Goal: Task Accomplishment & Management: Manage account settings

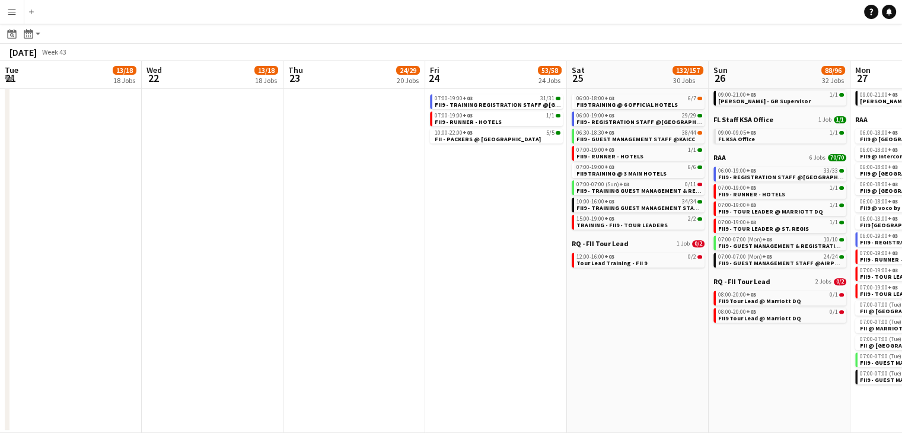
scroll to position [0, 508]
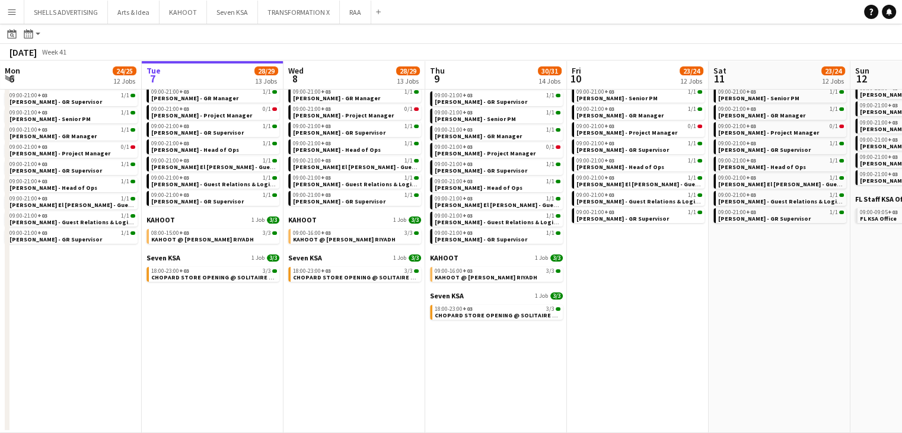
scroll to position [142, 0]
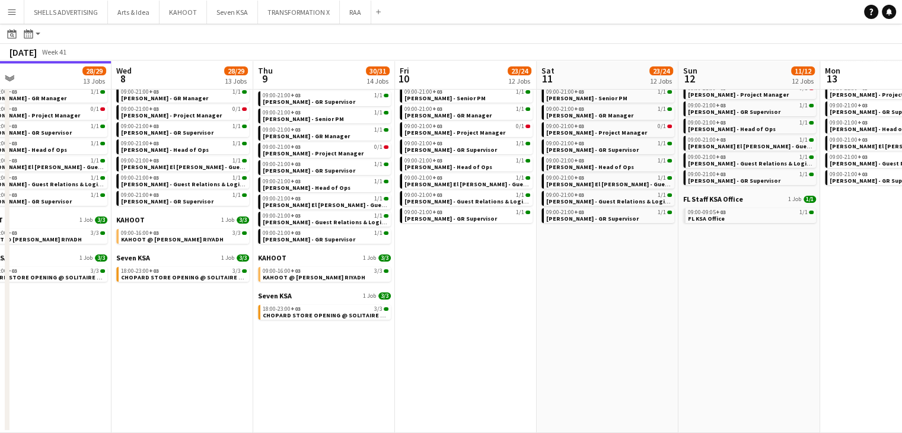
drag, startPoint x: 589, startPoint y: 291, endPoint x: 417, endPoint y: 299, distance: 172.1
click at [417, 299] on app-calendar-viewport "Sat 4 21/21 10 Jobs Sun 5 24/25 12 Jobs Mon 6 24/25 12 Jobs Tue 7 28/29 13 Jobs…" at bounding box center [451, 174] width 902 height 517
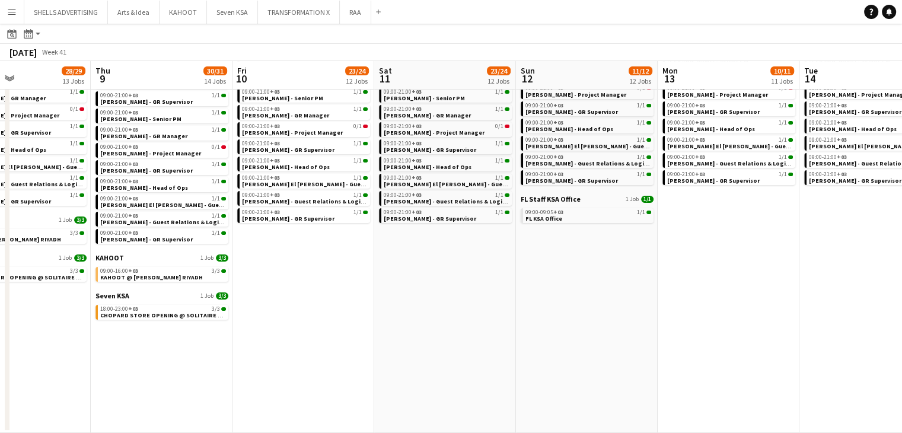
drag, startPoint x: 578, startPoint y: 340, endPoint x: 440, endPoint y: 329, distance: 138.6
click at [440, 329] on app-calendar-viewport "Mon 6 24/25 12 Jobs Tue 7 28/29 13 Jobs Wed 8 28/29 13 Jobs Thu 9 30/31 14 Jobs…" at bounding box center [451, 174] width 902 height 517
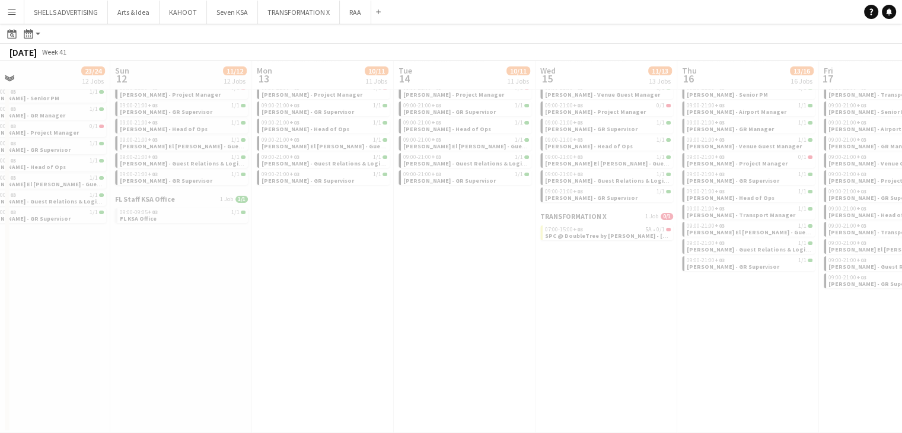
drag, startPoint x: 595, startPoint y: 326, endPoint x: 367, endPoint y: 326, distance: 228.3
click at [359, 326] on app-all-jobs "All Jobs Date picker OCT 2025 OCT 2025 Monday M Tuesday T Wednesday W Thursday …" at bounding box center [451, 156] width 902 height 551
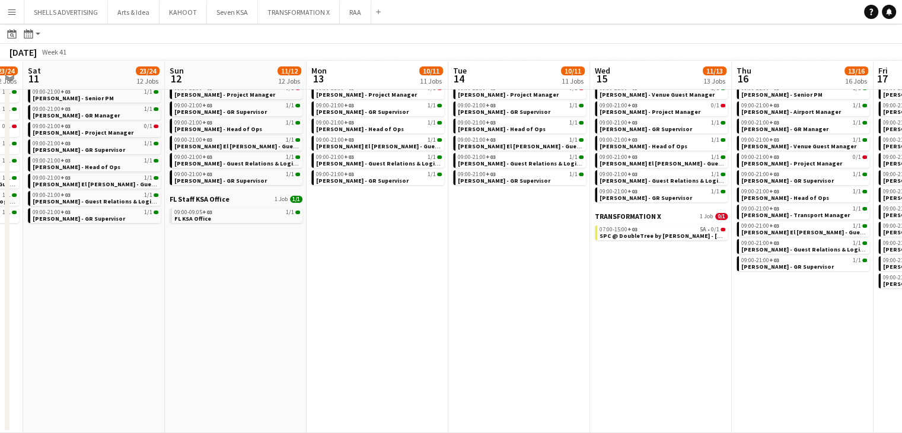
drag, startPoint x: 696, startPoint y: 331, endPoint x: 461, endPoint y: 333, distance: 234.2
click at [461, 333] on app-calendar-viewport "Wed 8 28/29 13 Jobs Thu 9 30/31 14 Jobs Fri 10 23/24 12 Jobs Sat 11 23/24 12 Jo…" at bounding box center [451, 174] width 902 height 517
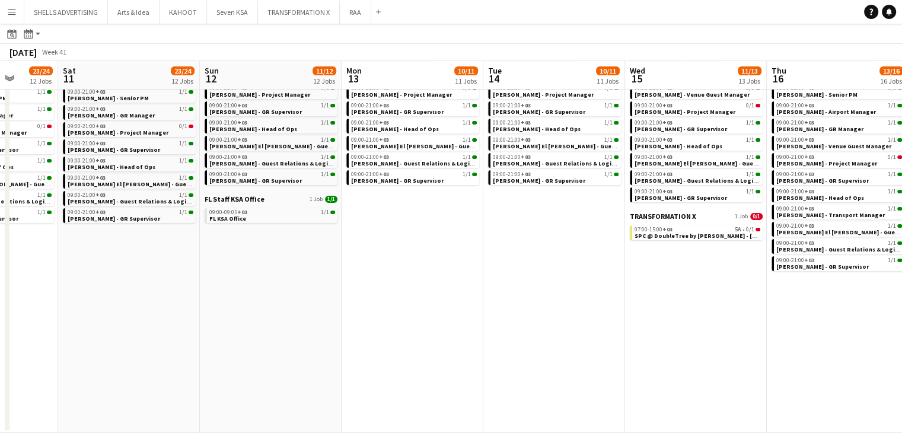
drag, startPoint x: 617, startPoint y: 334, endPoint x: 491, endPoint y: 335, distance: 125.7
click at [491, 335] on app-calendar-viewport "Wed 8 28/29 13 Jobs Thu 9 30/31 14 Jobs Fri 10 23/24 12 Jobs Sat 11 23/24 12 Jo…" at bounding box center [451, 174] width 902 height 517
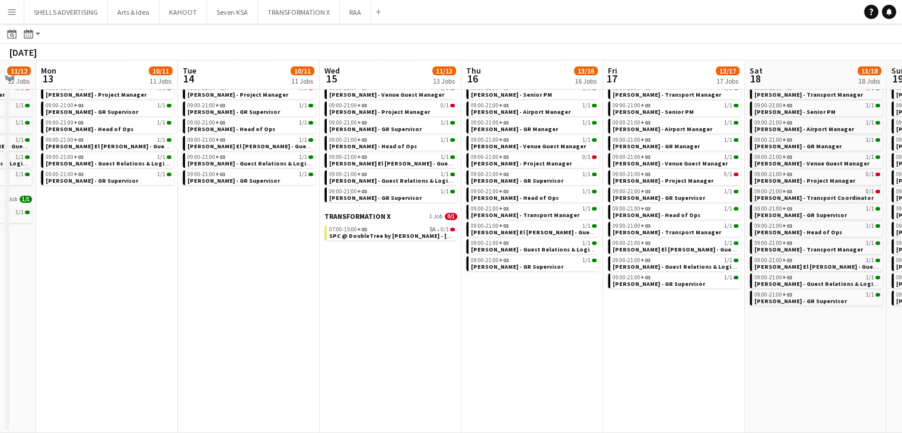
scroll to position [0, 297]
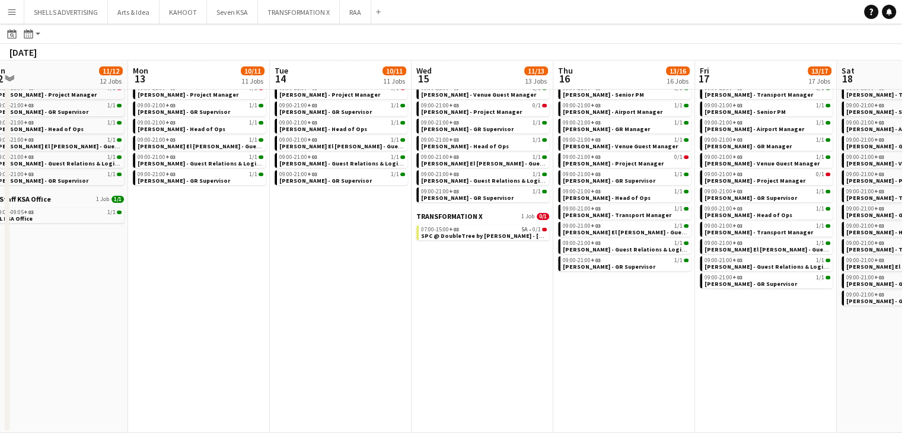
click at [334, 363] on app-all-jobs "All Jobs Date picker OCT 2025 OCT 2025 Monday M Tuesday T Wednesday W Thursday …" at bounding box center [451, 156] width 902 height 551
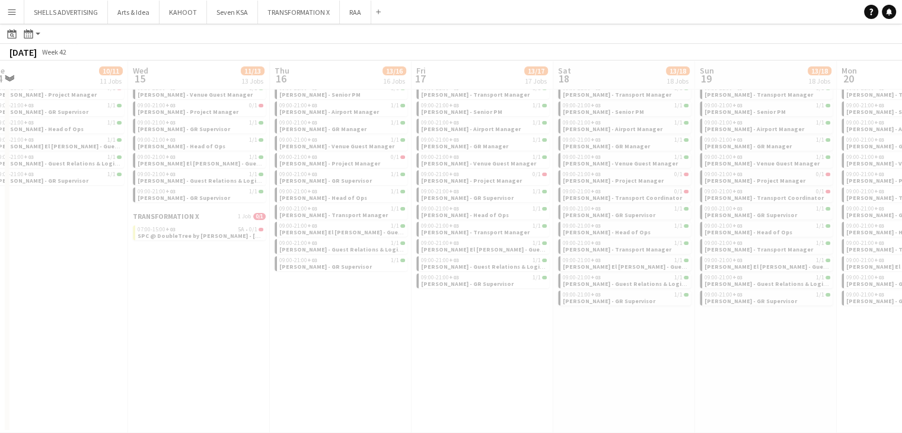
drag, startPoint x: 604, startPoint y: 362, endPoint x: 484, endPoint y: 364, distance: 119.2
click at [427, 363] on div at bounding box center [451, 191] width 902 height 551
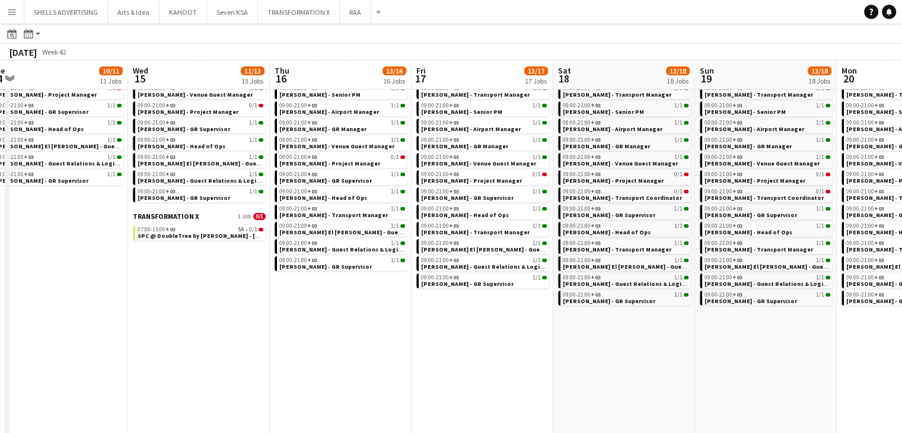
drag, startPoint x: 698, startPoint y: 366, endPoint x: 650, endPoint y: 362, distance: 48.2
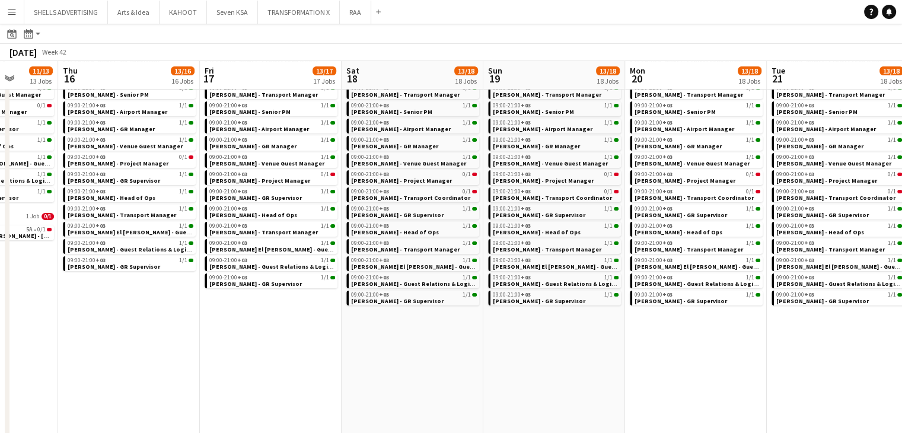
drag, startPoint x: 725, startPoint y: 361, endPoint x: 515, endPoint y: 358, distance: 210.5
click at [513, 358] on app-calendar-viewport "Sun 12 11/12 12 Jobs Mon 13 10/11 11 Jobs Tue 14 10/11 11 Jobs Wed 15 11/13 13 …" at bounding box center [451, 272] width 902 height 712
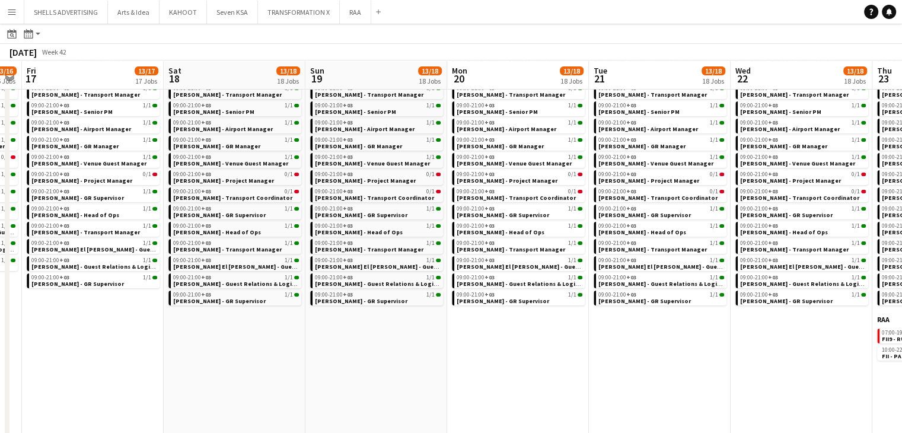
drag, startPoint x: 773, startPoint y: 354, endPoint x: 510, endPoint y: 356, distance: 263.3
click at [510, 356] on app-calendar-viewport "Mon 13 10/11 11 Jobs Tue 14 10/11 11 Jobs Wed 15 11/13 13 Jobs Thu 16 13/16 16 …" at bounding box center [451, 272] width 902 height 712
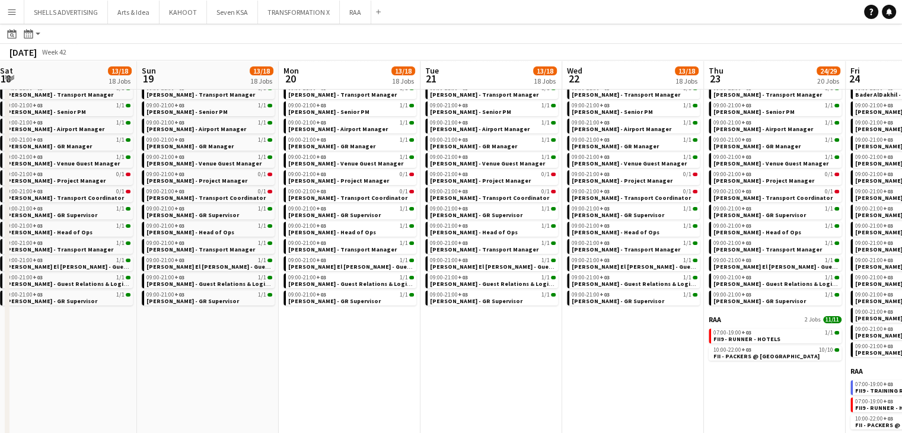
scroll to position [0, 412]
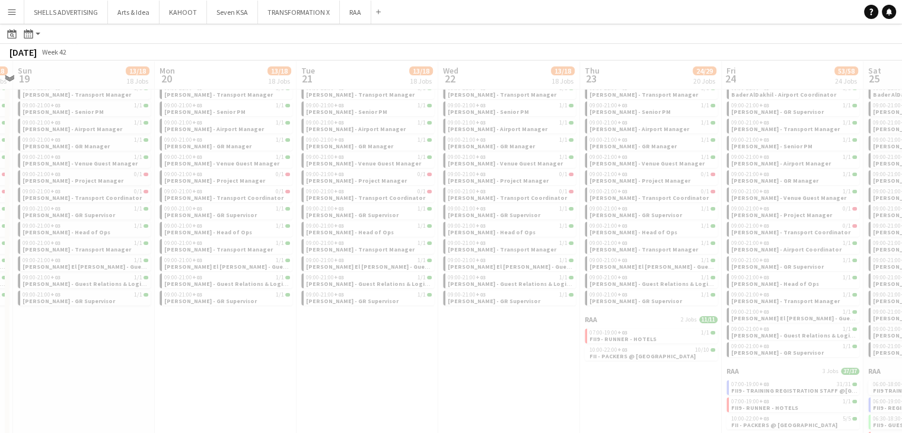
drag, startPoint x: 745, startPoint y: 352, endPoint x: 621, endPoint y: 364, distance: 124.5
click at [608, 365] on app-all-jobs "All Jobs Date picker OCT 2025 OCT 2025 Monday M Tuesday T Wednesday W Thursday …" at bounding box center [451, 254] width 902 height 746
drag, startPoint x: 524, startPoint y: 378, endPoint x: 481, endPoint y: 378, distance: 42.7
click at [481, 378] on div at bounding box center [451, 289] width 902 height 746
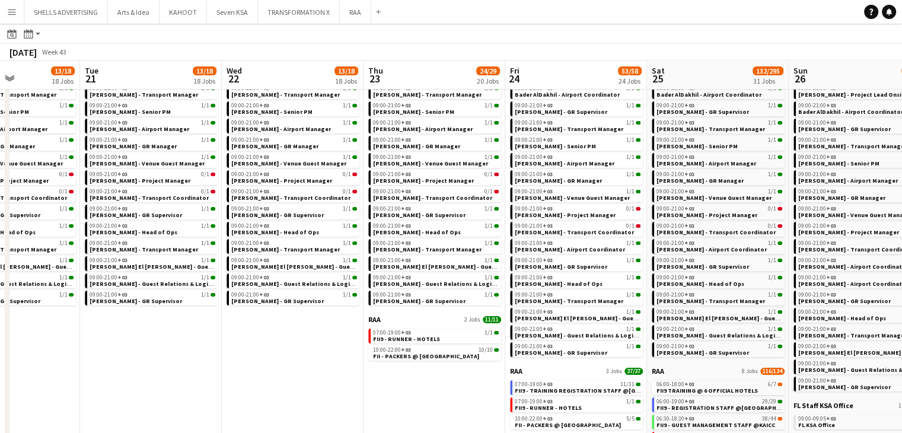
scroll to position [0, 498]
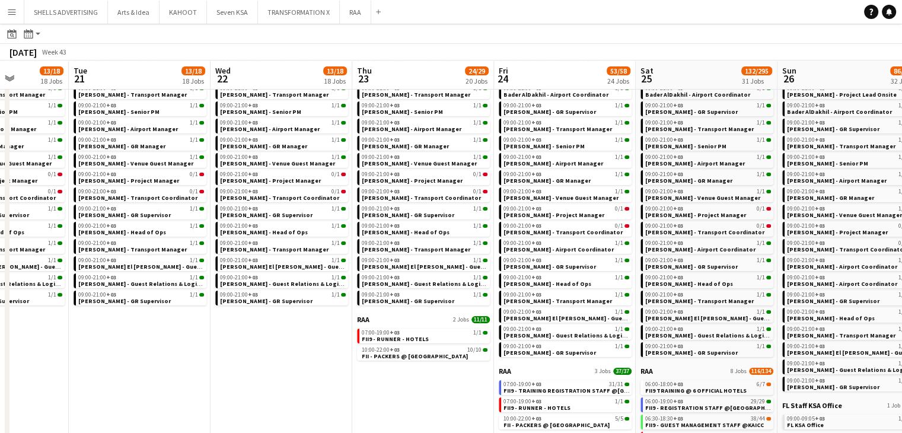
drag, startPoint x: 631, startPoint y: 372, endPoint x: 404, endPoint y: 368, distance: 227.7
click at [404, 368] on app-calendar-viewport "Fri 17 13/17 17 Jobs Sat 18 13/18 18 Jobs Sun 19 13/18 18 Jobs Mon 20 13/18 18 …" at bounding box center [451, 317] width 902 height 803
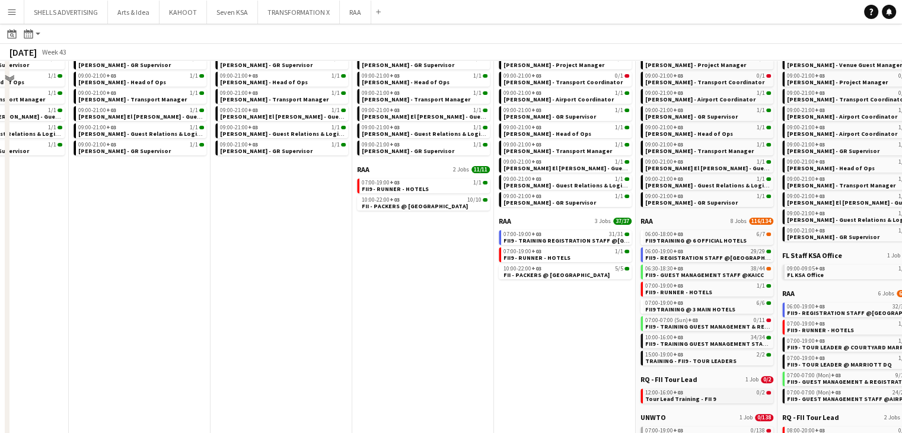
scroll to position [320, 0]
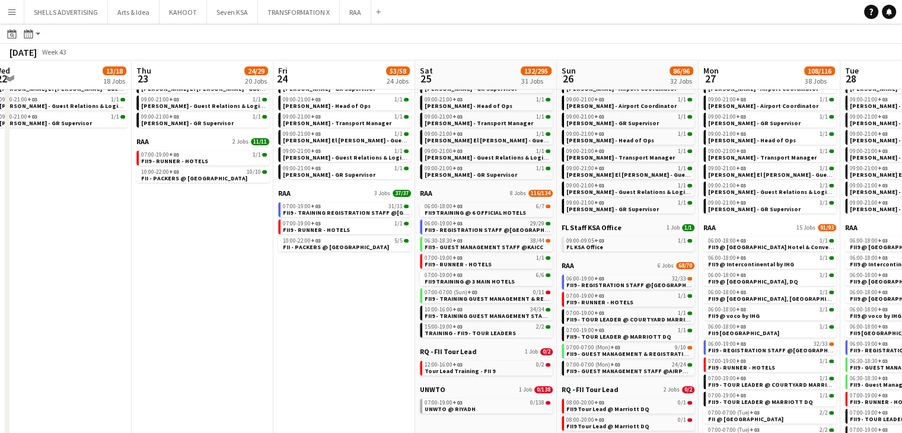
drag, startPoint x: 585, startPoint y: 363, endPoint x: 365, endPoint y: 339, distance: 222.0
click at [365, 339] on app-calendar-viewport "Sun 19 13/18 18 Jobs Mon 20 13/18 18 Jobs Tue 21 13/18 18 Jobs Wed 22 13/18 18 …" at bounding box center [451, 139] width 902 height 803
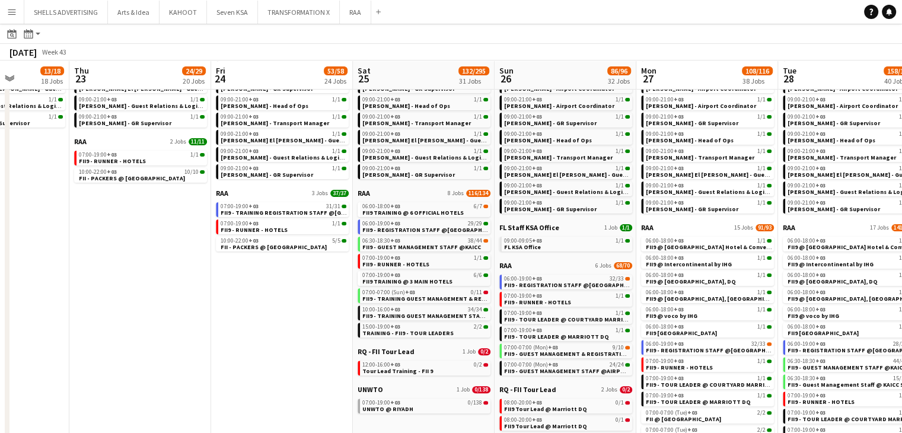
scroll to position [0, 314]
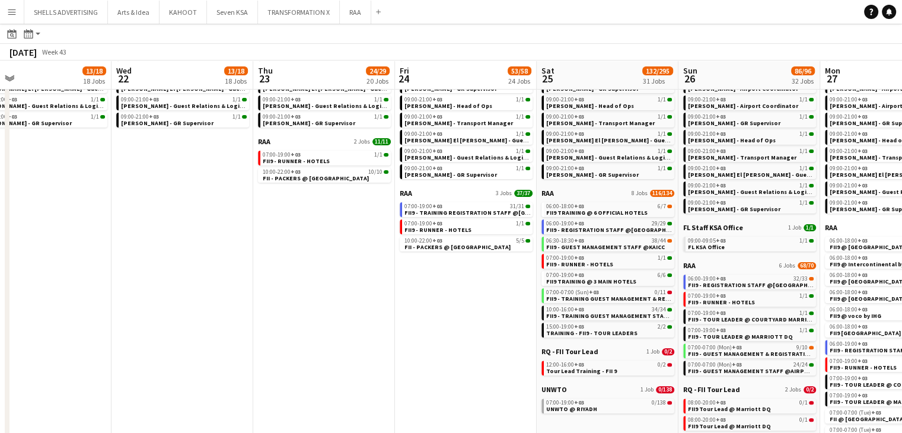
click at [81, 342] on app-all-jobs "All Jobs Date picker OCT 2025 OCT 2025 Monday M Tuesday T Wednesday W Thursday …" at bounding box center [451, 122] width 902 height 837
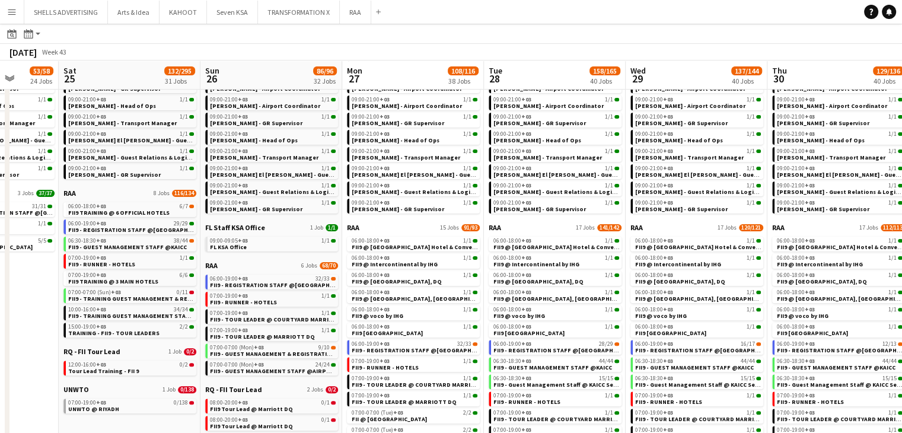
scroll to position [0, 536]
drag, startPoint x: 245, startPoint y: 344, endPoint x: 92, endPoint y: 346, distance: 152.4
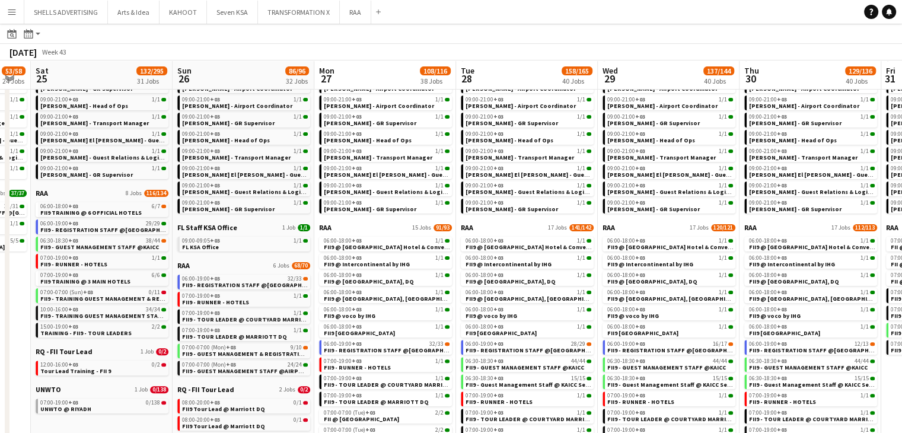
click at [42, 349] on app-calendar-viewport "Tue 21 13/18 18 Jobs Wed 22 13/18 18 Jobs Thu 23 24/29 20 Jobs Fri 24 53/58 24 …" at bounding box center [451, 139] width 902 height 803
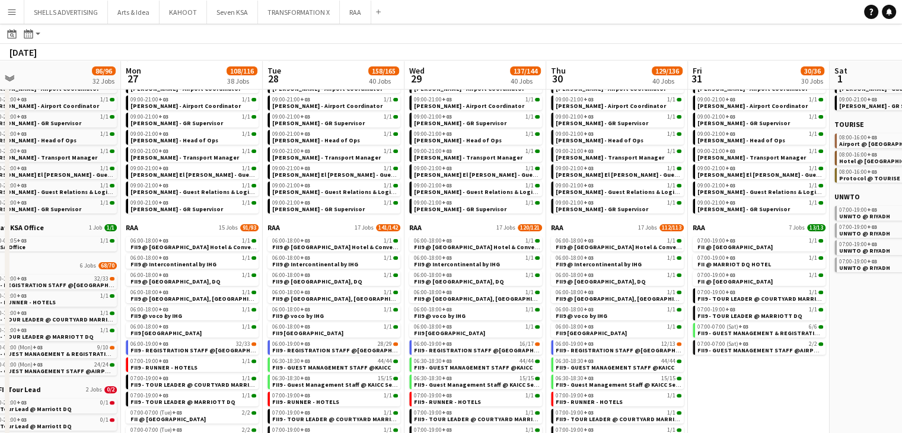
drag, startPoint x: 894, startPoint y: 393, endPoint x: 593, endPoint y: 395, distance: 300.6
click at [560, 392] on app-calendar-viewport "Thu 23 24/29 20 Jobs Fri 24 53/58 24 Jobs Sat 25 132/295 31 Jobs Sun 26 86/96 3…" at bounding box center [451, 139] width 902 height 803
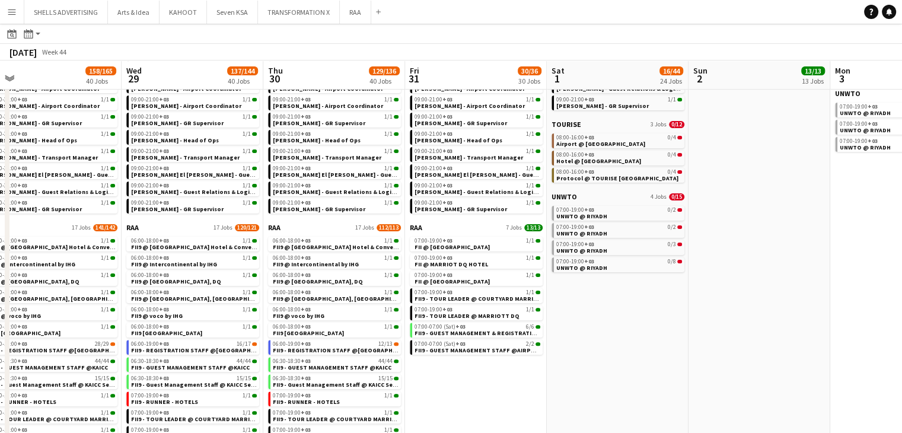
scroll to position [0, 370]
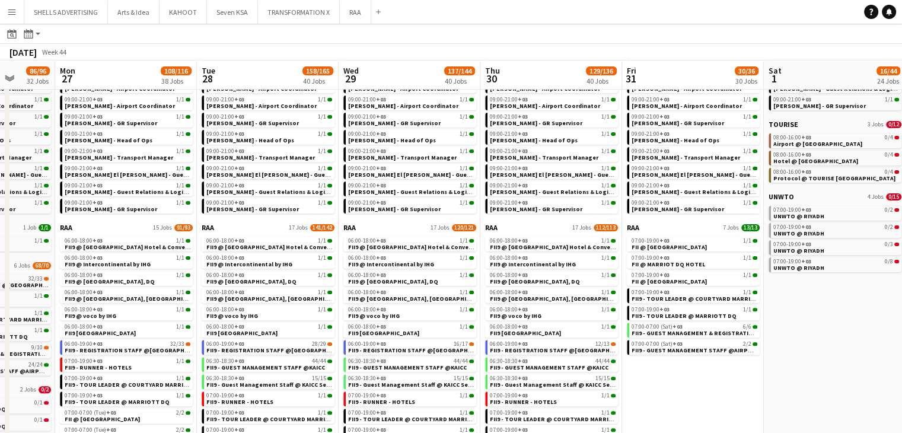
click at [490, 400] on app-all-jobs "All Jobs Date picker OCT 2025 OCT 2025 Monday M Tuesday T Wednesday W Thursday …" at bounding box center [451, 122] width 902 height 837
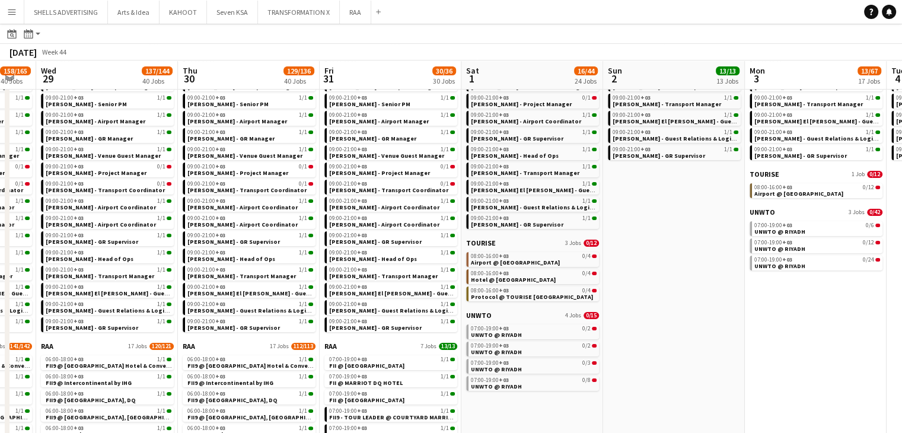
scroll to position [0, 479]
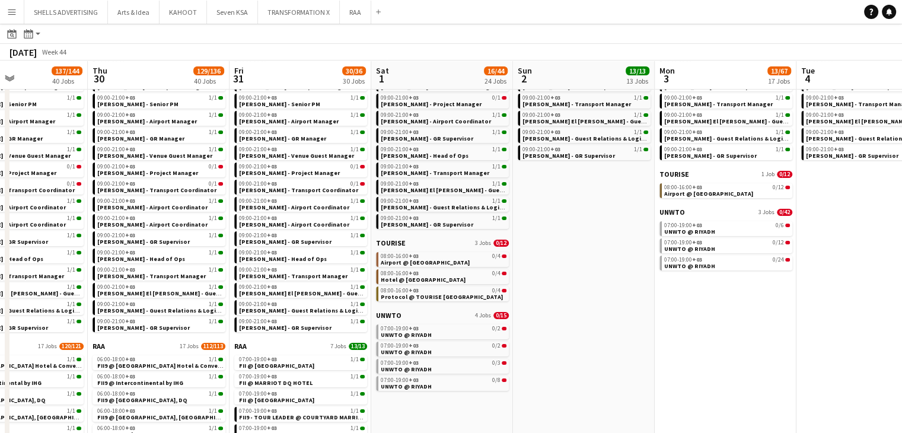
drag, startPoint x: 759, startPoint y: 369, endPoint x: 650, endPoint y: 366, distance: 109.2
click at [650, 366] on app-calendar-viewport "Sun 26 86/96 32 Jobs Mon 27 108/116 38 Jobs Tue 28 158/165 40 Jobs Wed 29 137/1…" at bounding box center [451, 258] width 902 height 803
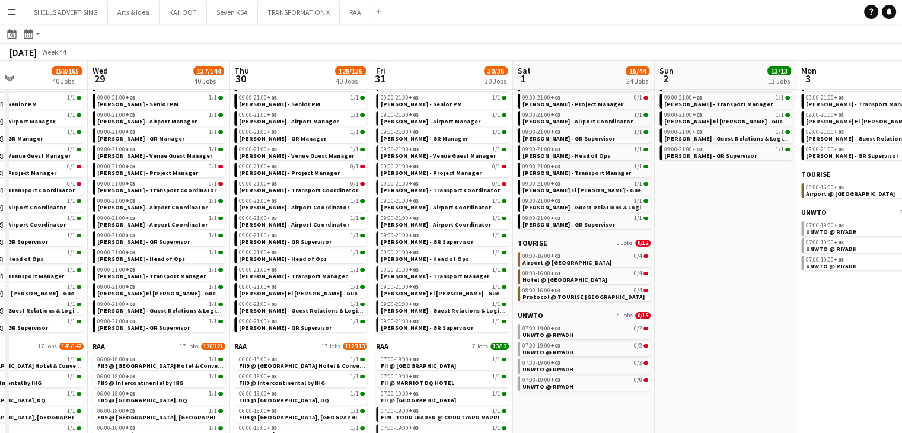
drag, startPoint x: 749, startPoint y: 368, endPoint x: 588, endPoint y: 358, distance: 161.0
click at [588, 358] on app-calendar-viewport "Sun 26 86/96 32 Jobs Mon 27 108/116 38 Jobs Tue 28 158/165 40 Jobs Wed 29 137/1…" at bounding box center [451, 258] width 902 height 803
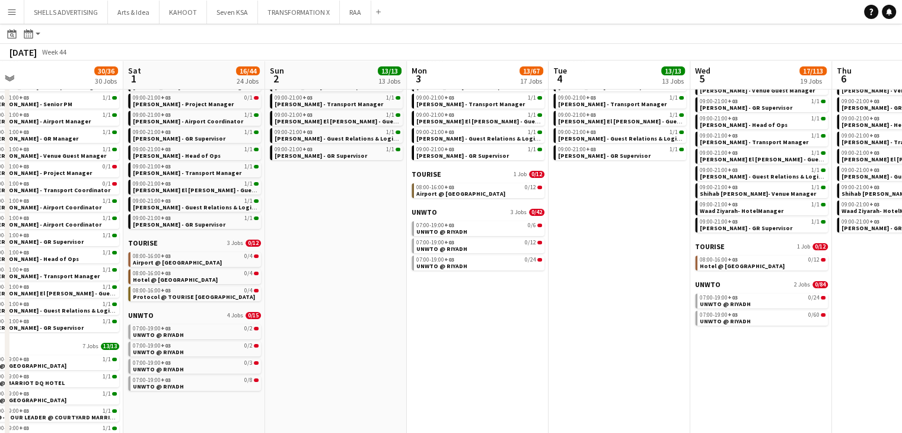
drag, startPoint x: 676, startPoint y: 360, endPoint x: 513, endPoint y: 365, distance: 163.1
click at [513, 365] on app-calendar-viewport "Tue 28 158/165 40 Jobs Wed 29 137/144 40 Jobs Thu 30 129/136 40 Jobs Fri 31 30/…" at bounding box center [451, 258] width 902 height 803
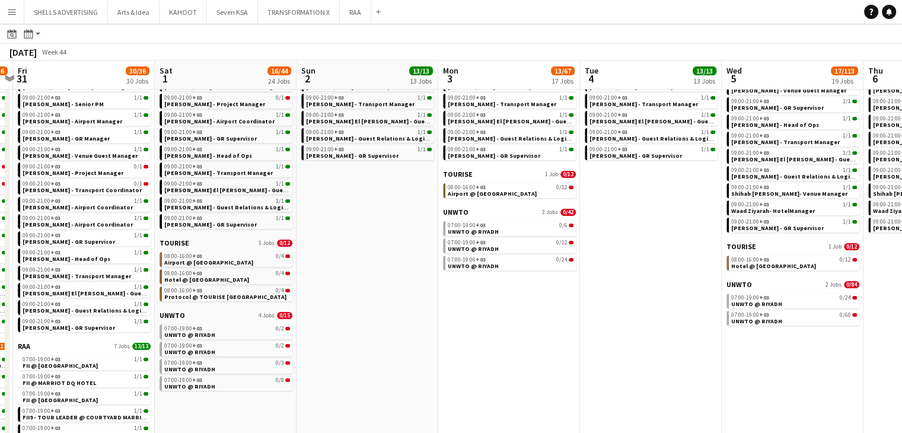
click at [432, 379] on app-all-jobs "All Jobs Date picker OCT 2025 OCT 2025 Monday M Tuesday T Wednesday W Thursday …" at bounding box center [451, 240] width 902 height 837
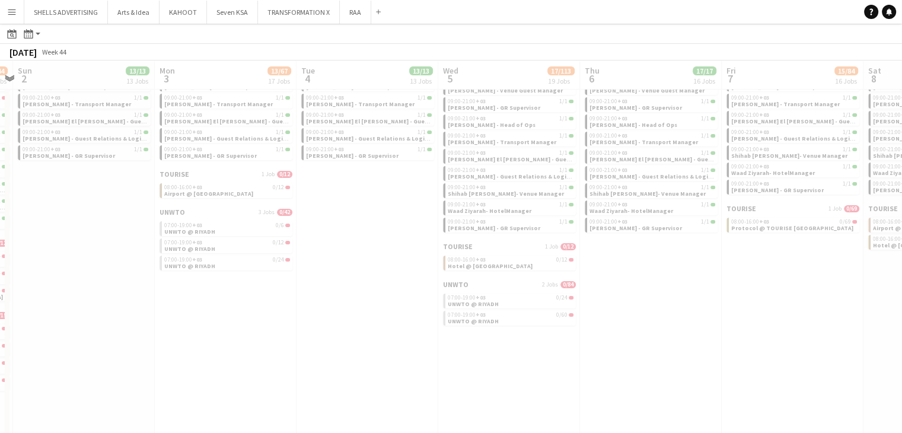
drag, startPoint x: 682, startPoint y: 382, endPoint x: 492, endPoint y: 382, distance: 190.3
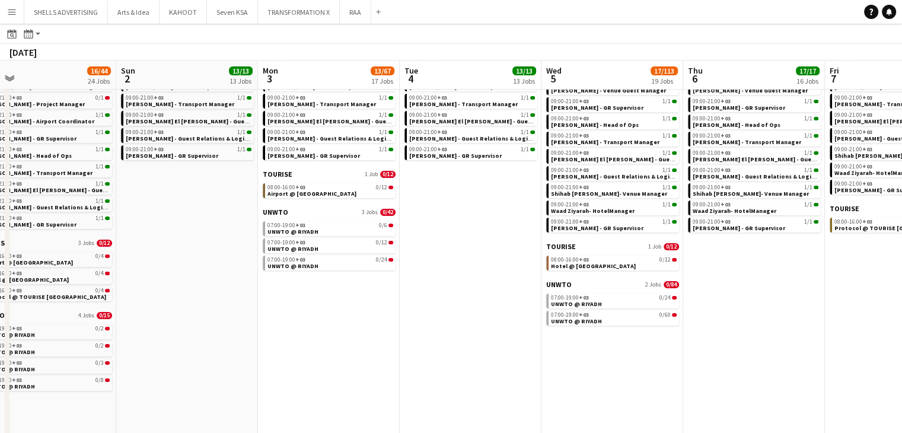
drag, startPoint x: 704, startPoint y: 380, endPoint x: 458, endPoint y: 381, distance: 246.1
click at [458, 381] on app-calendar-viewport "Thu 30 129/136 40 Jobs Fri 31 30/36 30 Jobs Sat 1 16/44 24 Jobs Sun 2 13/13 13 …" at bounding box center [451, 258] width 902 height 803
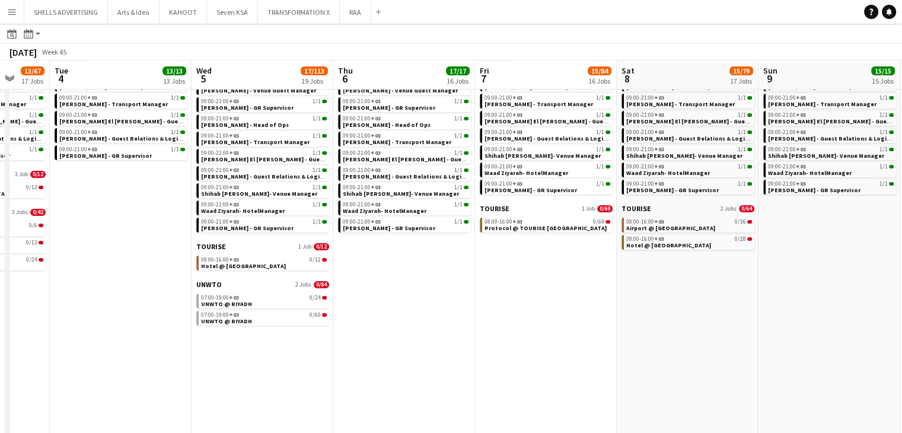
drag, startPoint x: 730, startPoint y: 379, endPoint x: 589, endPoint y: 375, distance: 141.2
click at [589, 375] on app-calendar-viewport "Sat 1 16/44 24 Jobs Sun 2 13/13 13 Jobs Mon 3 13/67 17 Jobs Tue 4 13/13 13 Jobs…" at bounding box center [451, 258] width 902 height 803
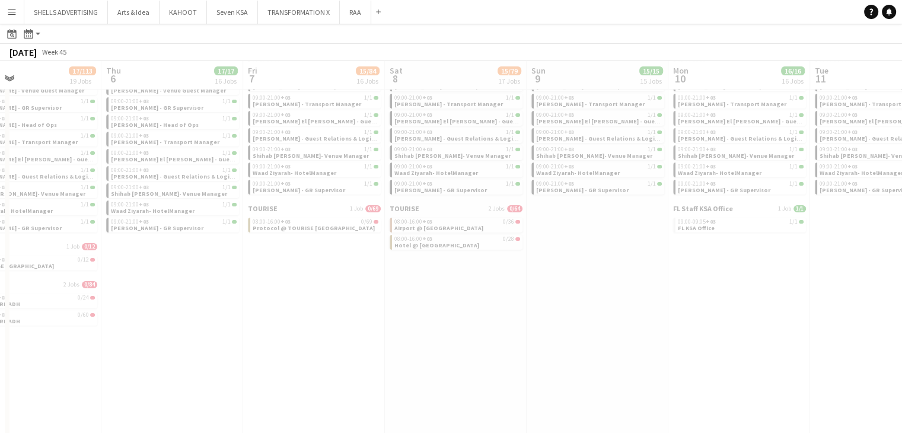
drag, startPoint x: 792, startPoint y: 374, endPoint x: 635, endPoint y: 372, distance: 157.1
click at [635, 372] on app-all-jobs "All Jobs Date picker OCT 2025 OCT 2025 Monday M Tuesday T Wednesday W Thursday …" at bounding box center [451, 240] width 902 height 837
drag, startPoint x: 775, startPoint y: 372, endPoint x: 591, endPoint y: 373, distance: 184.4
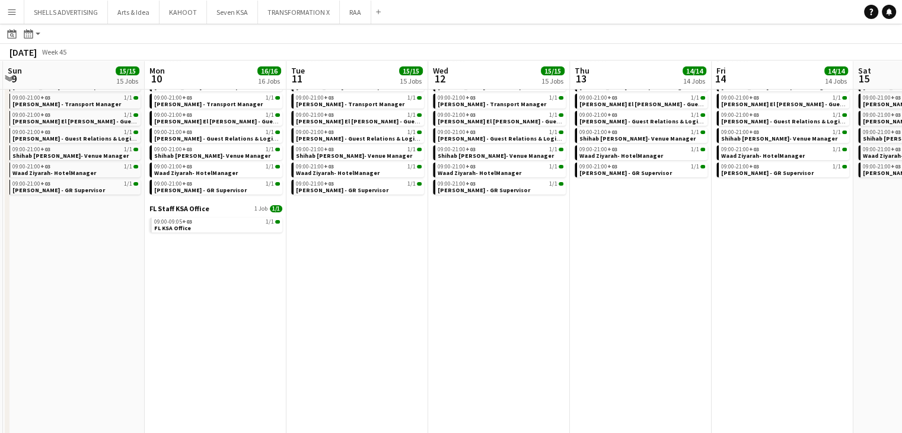
drag, startPoint x: 754, startPoint y: 371, endPoint x: 225, endPoint y: 361, distance: 529.0
click at [208, 361] on app-calendar-viewport "Thu 6 17/17 16 Jobs Fri 7 15/84 16 Jobs Sat 8 15/79 17 Jobs Sun 9 15/15 15 Jobs…" at bounding box center [451, 258] width 902 height 803
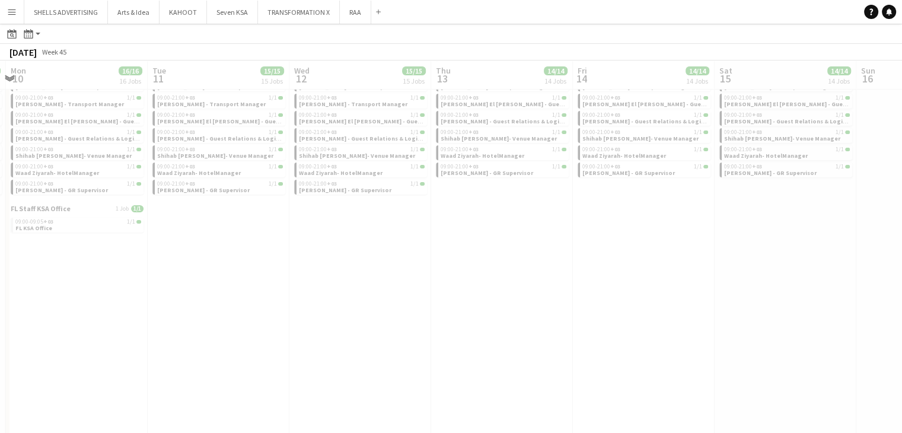
drag, startPoint x: 598, startPoint y: 371, endPoint x: 562, endPoint y: 374, distance: 36.3
click at [401, 375] on app-all-jobs "All Jobs Date picker OCT 2025 OCT 2025 Monday M Tuesday T Wednesday W Thursday …" at bounding box center [451, 240] width 902 height 837
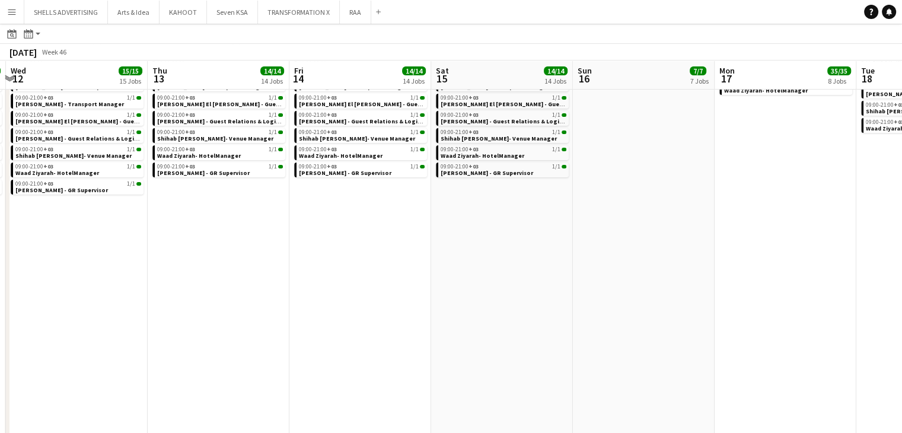
drag, startPoint x: 712, startPoint y: 371, endPoint x: 474, endPoint y: 365, distance: 237.2
click at [474, 365] on app-calendar-viewport "Sun 9 15/15 15 Jobs Mon 10 16/16 16 Jobs Tue 11 15/15 15 Jobs Wed 12 15/15 15 J…" at bounding box center [451, 258] width 902 height 803
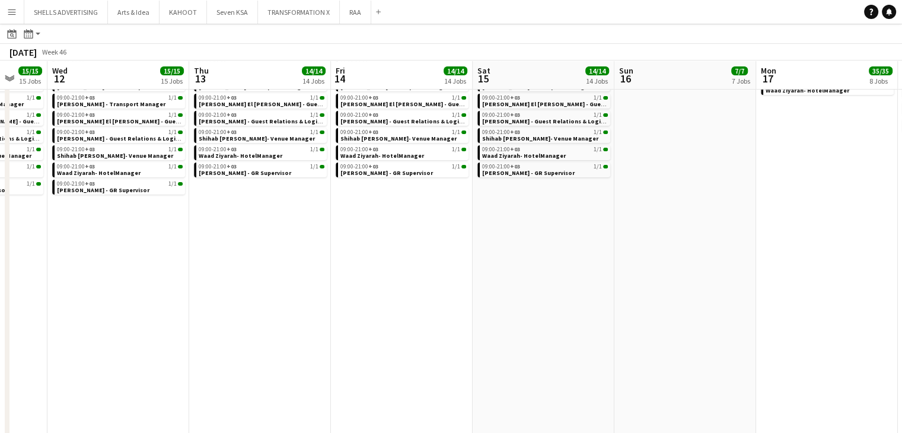
click at [451, 363] on app-all-jobs "All Jobs Date picker OCT 2025 OCT 2025 Monday M Tuesday T Wednesday W Thursday …" at bounding box center [451, 240] width 902 height 837
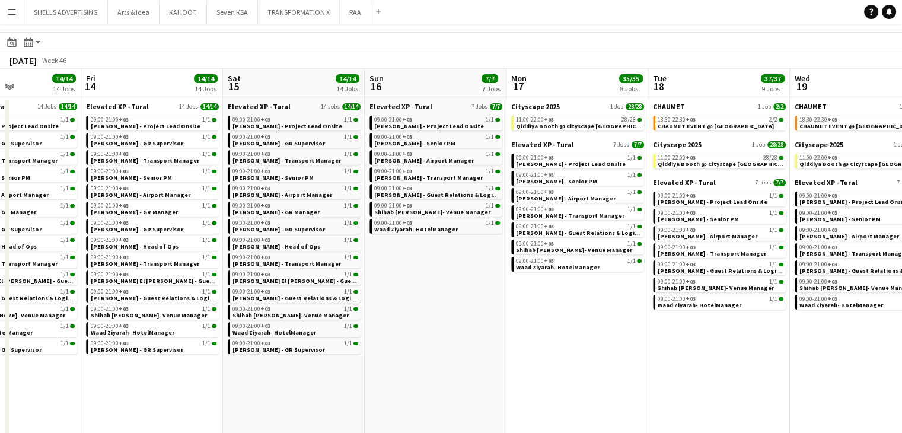
scroll to position [0, 0]
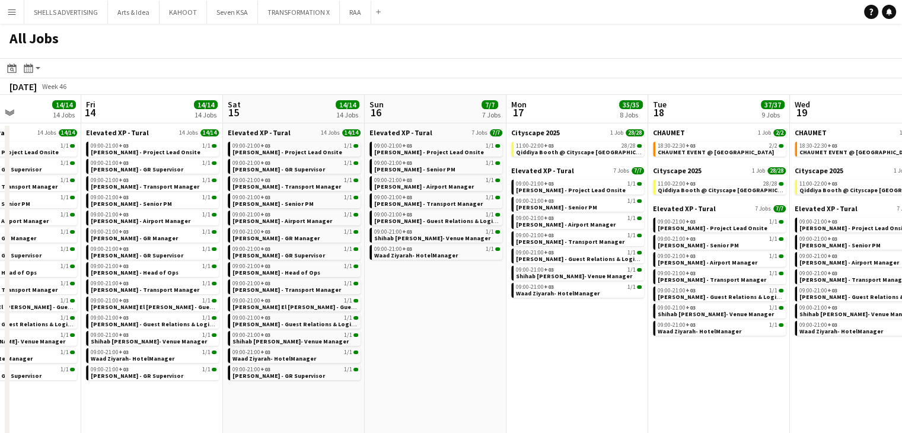
drag, startPoint x: 714, startPoint y: 393, endPoint x: 487, endPoint y: 371, distance: 228.1
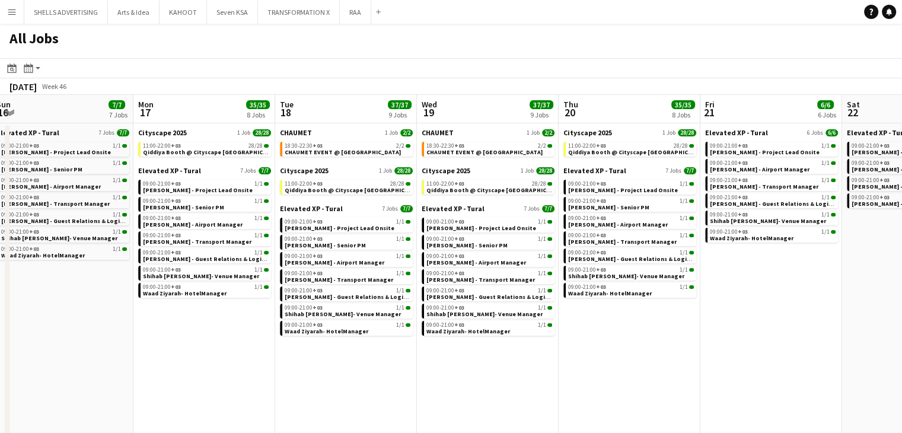
drag, startPoint x: 643, startPoint y: 371, endPoint x: 493, endPoint y: 351, distance: 150.7
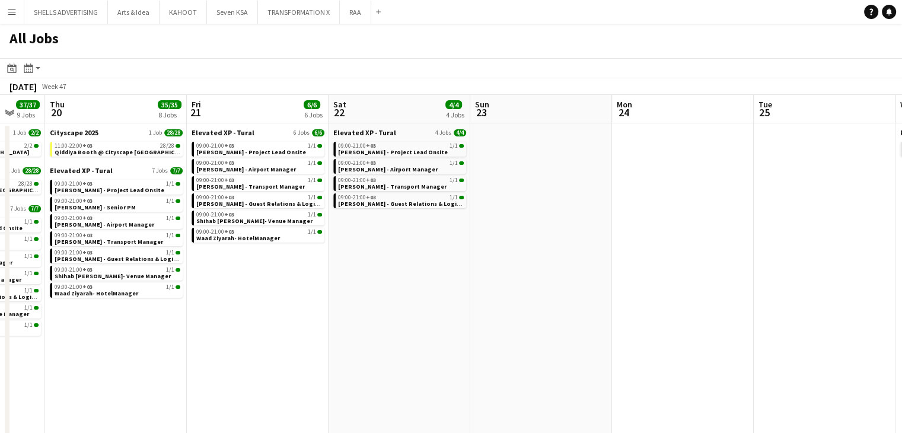
drag, startPoint x: 709, startPoint y: 353, endPoint x: 551, endPoint y: 356, distance: 157.2
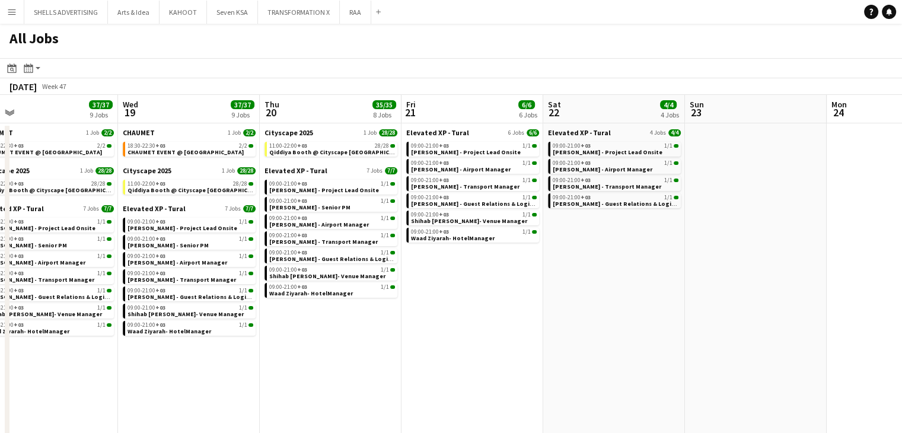
drag, startPoint x: 776, startPoint y: 350, endPoint x: 525, endPoint y: 344, distance: 250.3
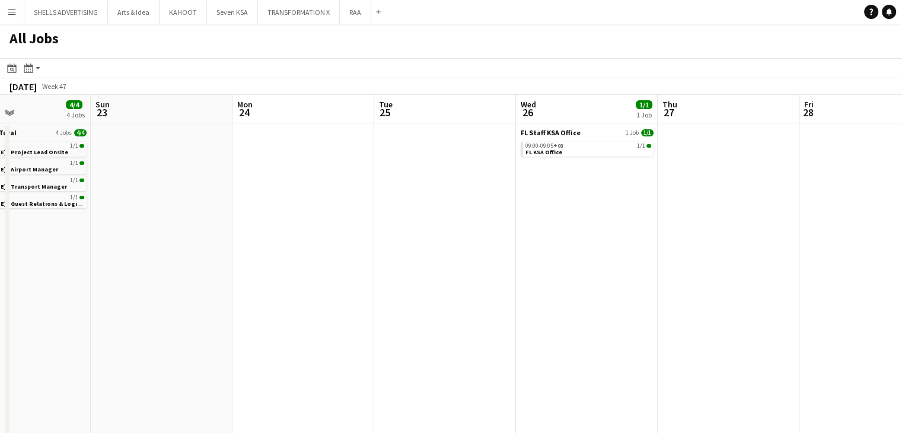
drag
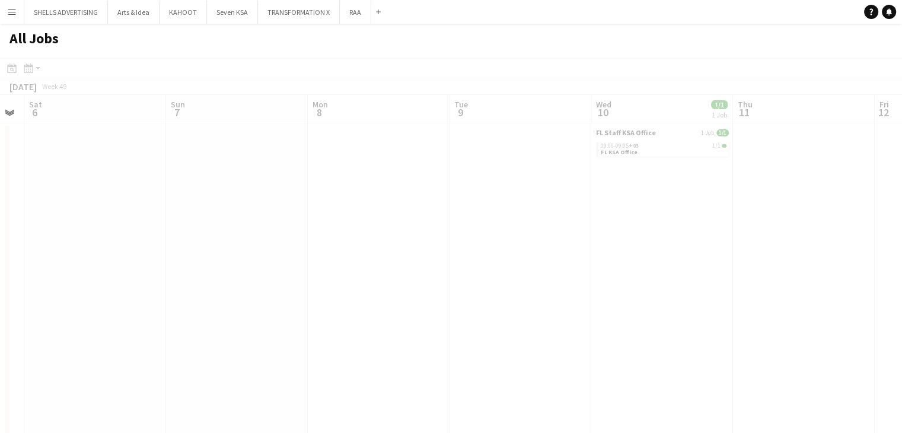
scroll to position [0, 285]
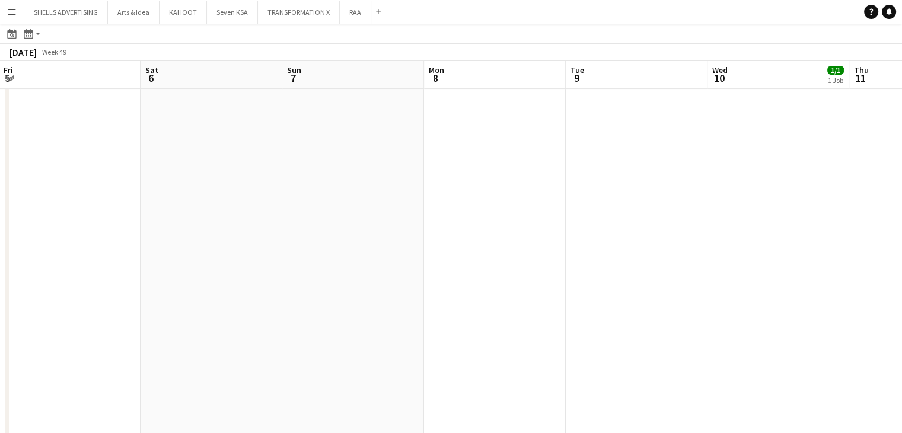
scroll to position [0, 467]
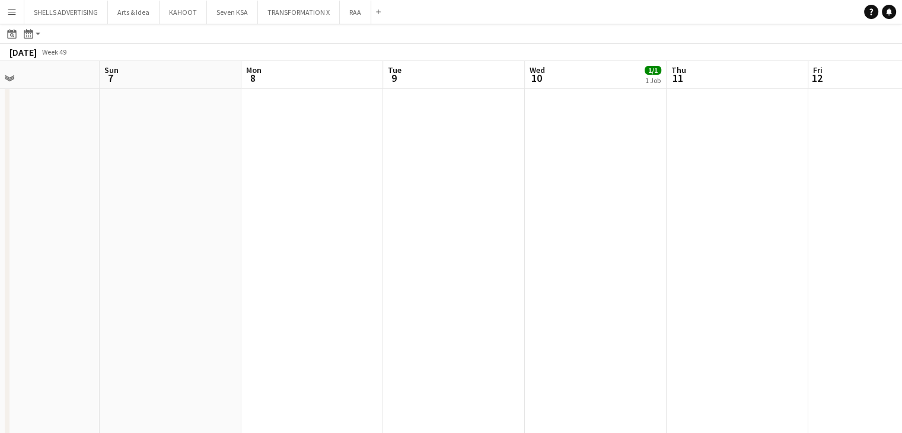
click at [625, 266] on app-calendar-viewport "Wed 3 Thu 4 1/3 1 Job Fri 5 Sat 6 Sun 7 Mon 8 Tue 9 Wed 10 1/1 1 Job Thu 11 Fri…" at bounding box center [451, 81] width 902 height 803
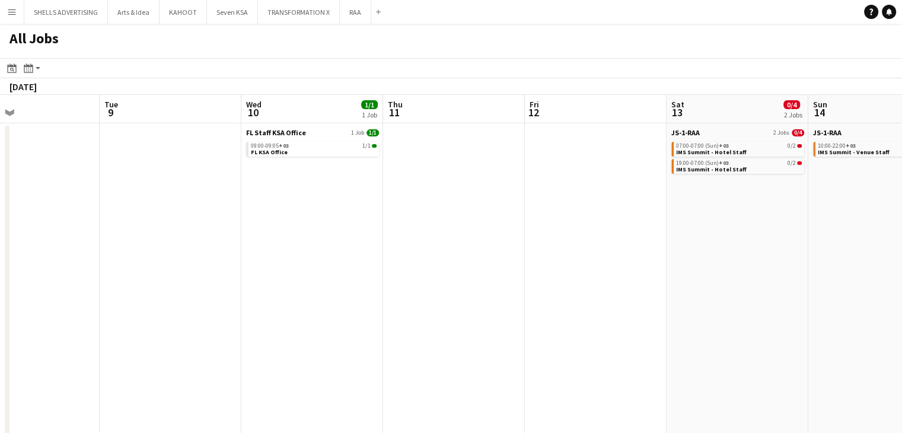
scroll to position [0, 473]
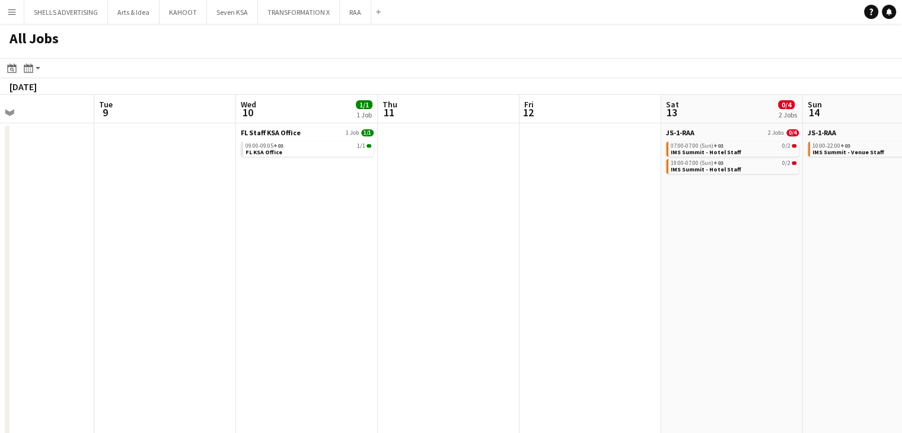
click at [302, 146] on div "09:00-09:05 +03 1/1" at bounding box center [308, 146] width 126 height 6
click at [9, 11] on app-icon "Menu" at bounding box center [11, 11] width 9 height 9
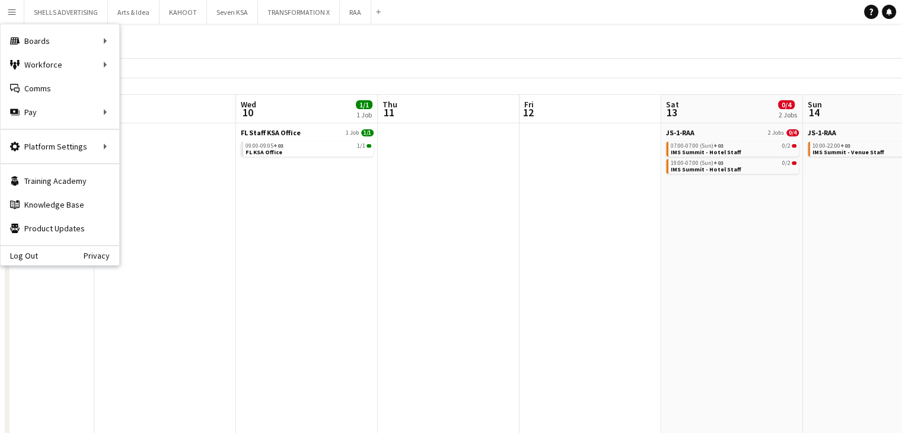
click at [144, 69] on app-toolbar "Date picker OCT 2025 OCT 2025 Monday M Tuesday T Wednesday W Thursday T Friday …" at bounding box center [451, 68] width 902 height 20
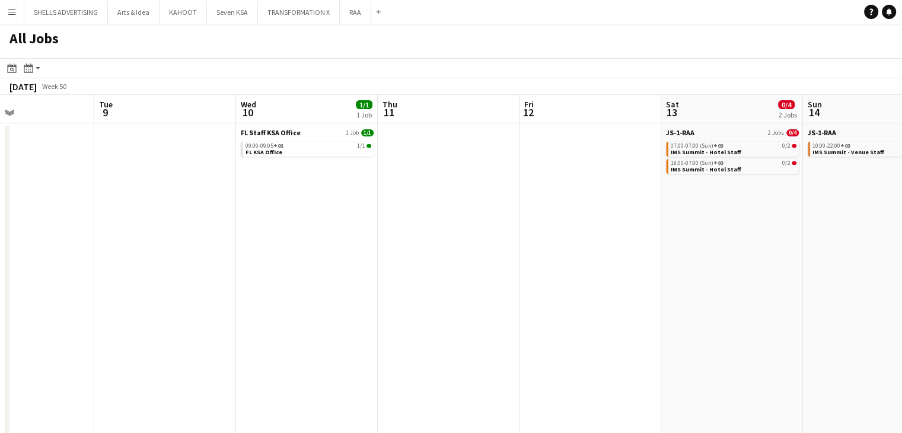
click at [17, 15] on button "Menu" at bounding box center [12, 12] width 24 height 24
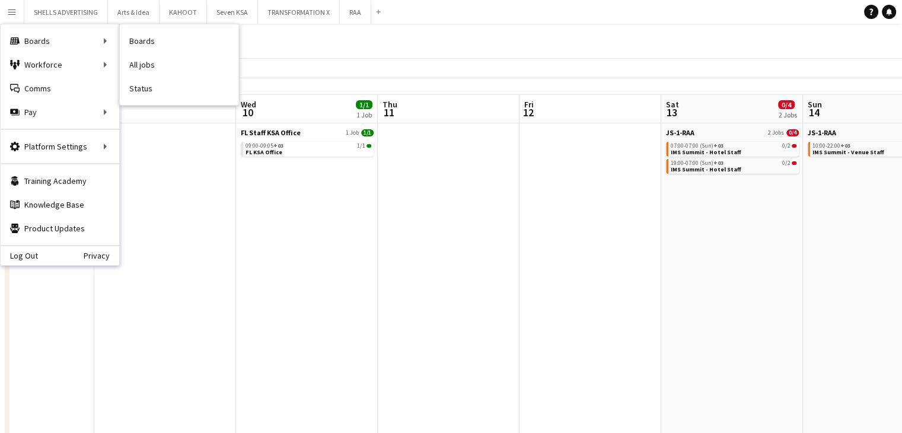
click at [142, 60] on link "All jobs" at bounding box center [179, 65] width 119 height 24
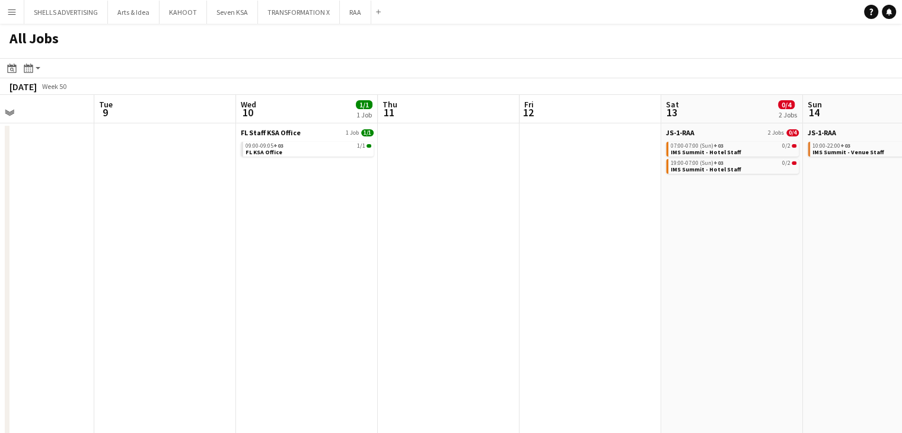
click at [6, 19] on button "Menu" at bounding box center [12, 12] width 24 height 24
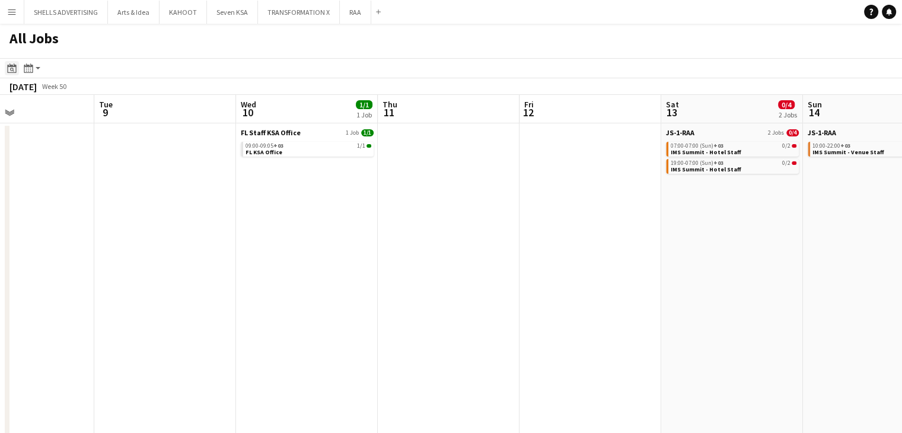
click at [13, 66] on icon at bounding box center [11, 67] width 9 height 9
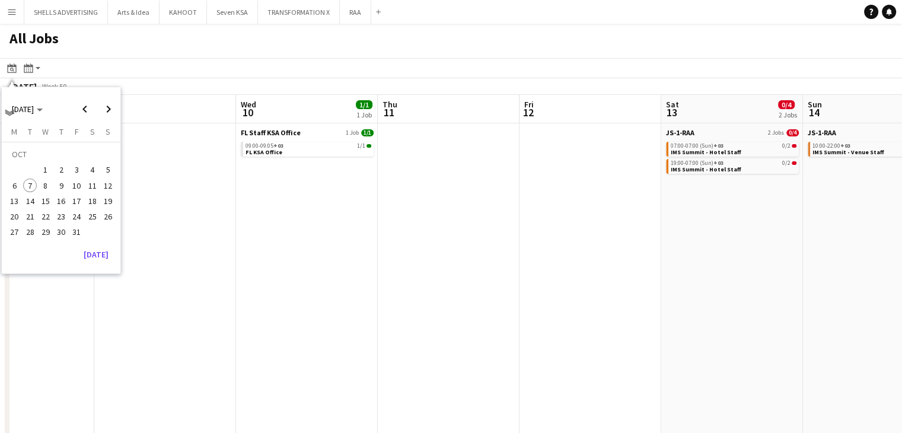
click at [29, 186] on span "7" at bounding box center [30, 185] width 14 height 14
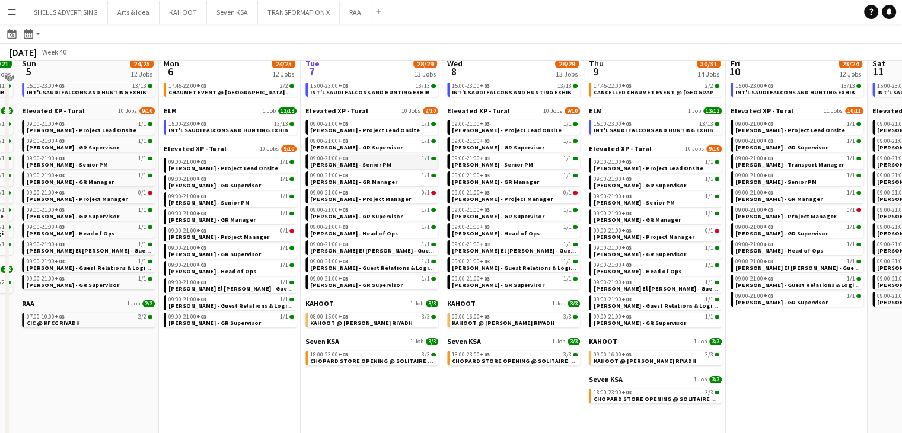
scroll to position [59, 0]
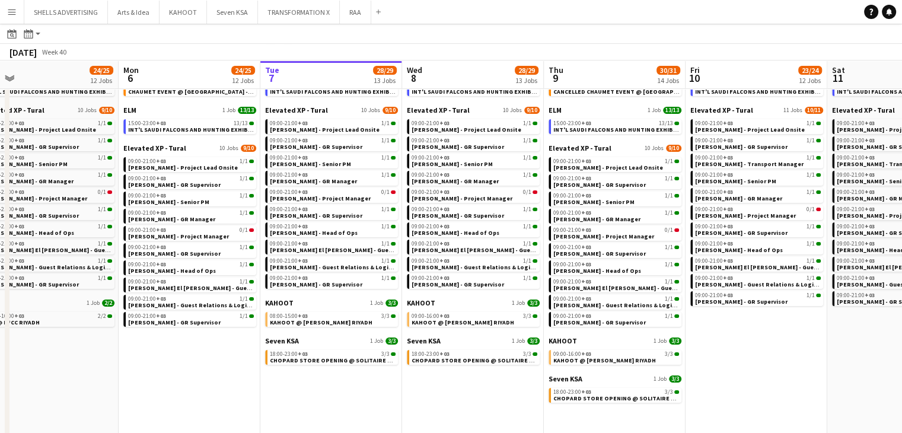
drag, startPoint x: 456, startPoint y: 400, endPoint x: 417, endPoint y: 388, distance: 40.7
click at [417, 388] on app-calendar-viewport "Thu 2 57/57 16 Jobs Fri 3 24/24 11 Jobs Sat 4 21/21 10 Jobs Sun 5 24/25 12 Jobs…" at bounding box center [451, 400] width 902 height 803
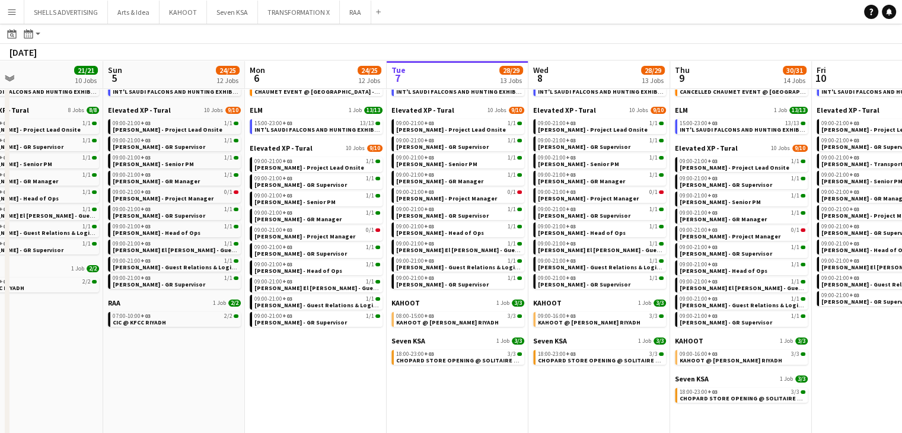
drag, startPoint x: 697, startPoint y: 396, endPoint x: 564, endPoint y: 382, distance: 132.9
click at [564, 382] on app-calendar-viewport "Thu 2 57/57 16 Jobs Fri 3 24/24 11 Jobs Sat 4 21/21 10 Jobs Sun 5 24/25 12 Jobs…" at bounding box center [451, 400] width 902 height 803
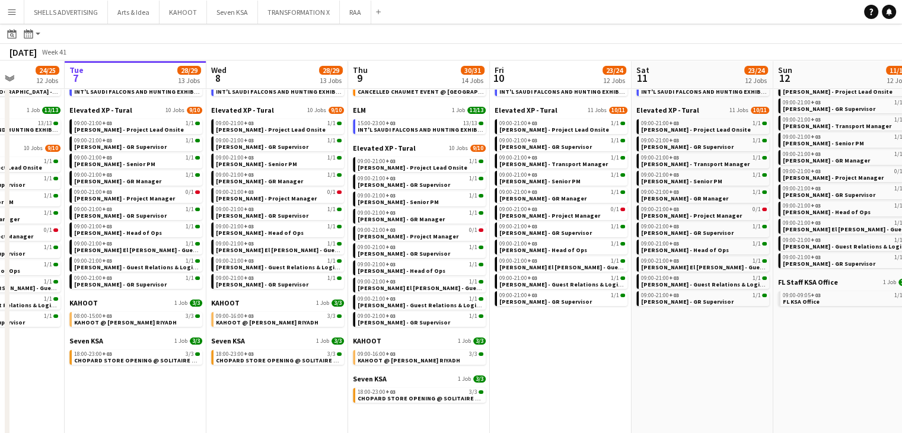
drag, startPoint x: 658, startPoint y: 379, endPoint x: 574, endPoint y: 368, distance: 84.4
click at [574, 368] on app-calendar-viewport "Sat 4 21/21 10 Jobs Sun 5 24/25 12 Jobs Mon 6 24/25 12 Jobs Tue 7 28/29 13 Jobs…" at bounding box center [451, 400] width 902 height 803
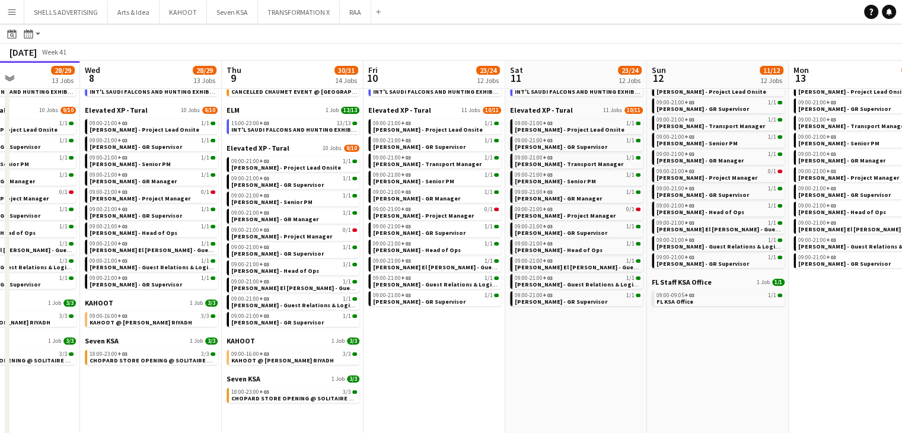
drag, startPoint x: 624, startPoint y: 361, endPoint x: 544, endPoint y: 346, distance: 81.5
click at [544, 346] on app-calendar-viewport "Sat 4 21/21 10 Jobs Sun 5 24/25 12 Jobs Mon 6 24/25 12 Jobs Tue 7 28/29 13 Jobs…" at bounding box center [451, 400] width 902 height 803
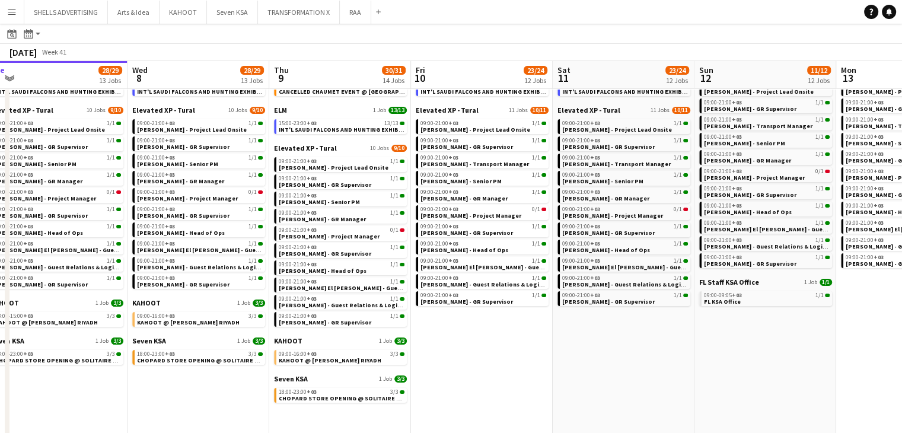
drag, startPoint x: 653, startPoint y: 350, endPoint x: 563, endPoint y: 344, distance: 90.3
click at [563, 344] on app-calendar-viewport "Sat 4 21/21 10 Jobs Sun 5 24/25 12 Jobs Mon 6 24/25 12 Jobs Tue 7 28/29 13 Jobs…" at bounding box center [451, 400] width 902 height 803
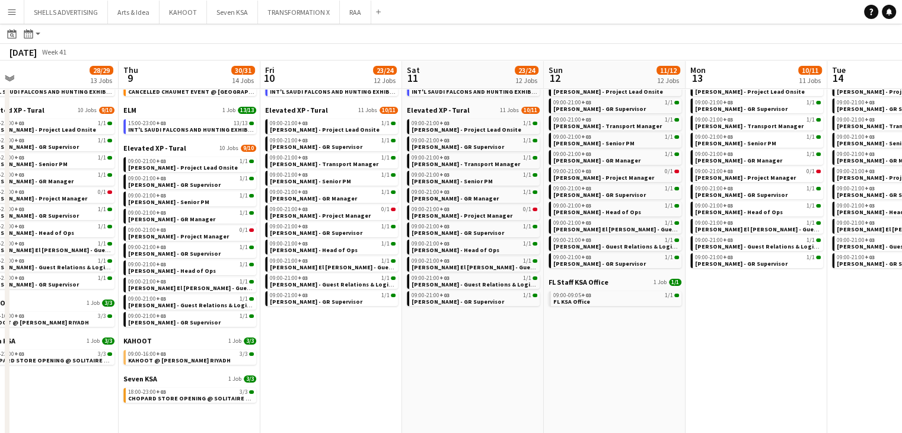
drag, startPoint x: 708, startPoint y: 350, endPoint x: 559, endPoint y: 335, distance: 149.6
click at [559, 335] on app-calendar-viewport "Sun 5 24/25 12 Jobs Mon 6 24/25 12 Jobs Tue 7 28/29 13 Jobs Wed 8 28/29 13 Jobs…" at bounding box center [451, 400] width 902 height 803
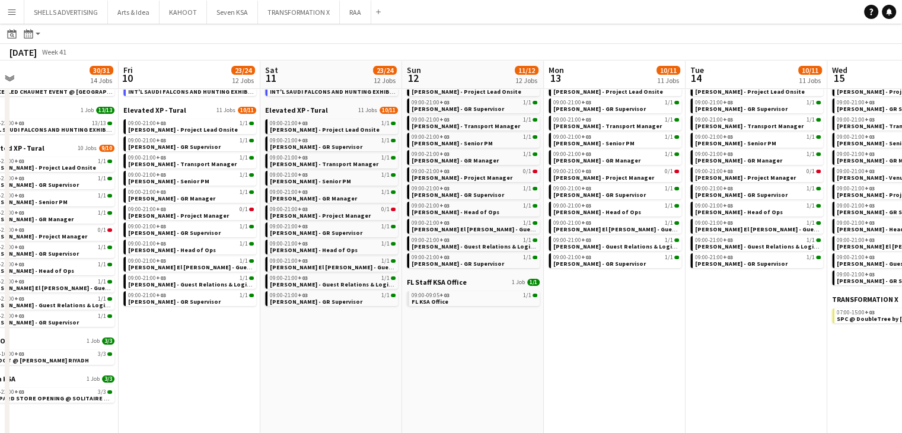
scroll to position [0, 425]
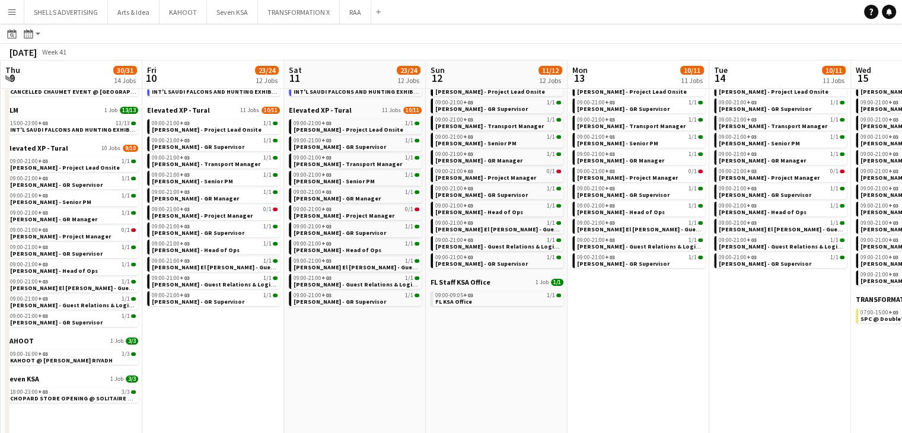
click at [382, 354] on app-calendar-viewport "Mon 6 24/25 12 Jobs Tue 7 28/29 13 Jobs Wed 8 28/29 13 Jobs Thu 9 30/31 14 Jobs…" at bounding box center [451, 400] width 902 height 803
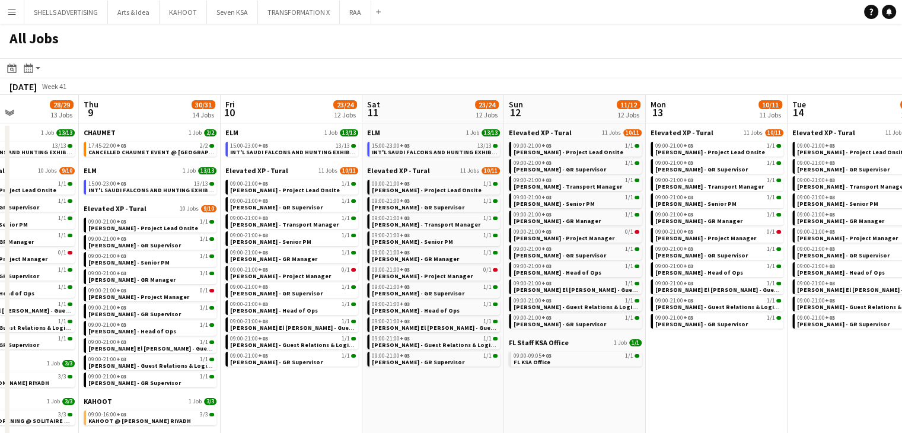
scroll to position [0, 247]
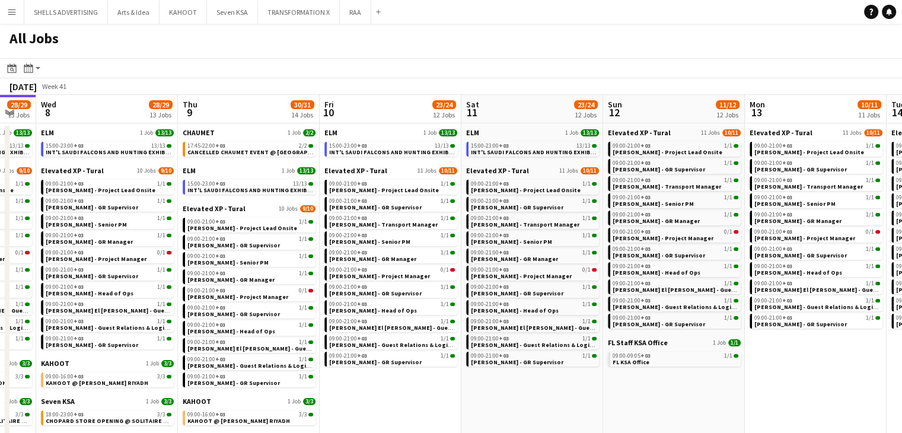
drag, startPoint x: 500, startPoint y: 356, endPoint x: 676, endPoint y: 389, distance: 179.1
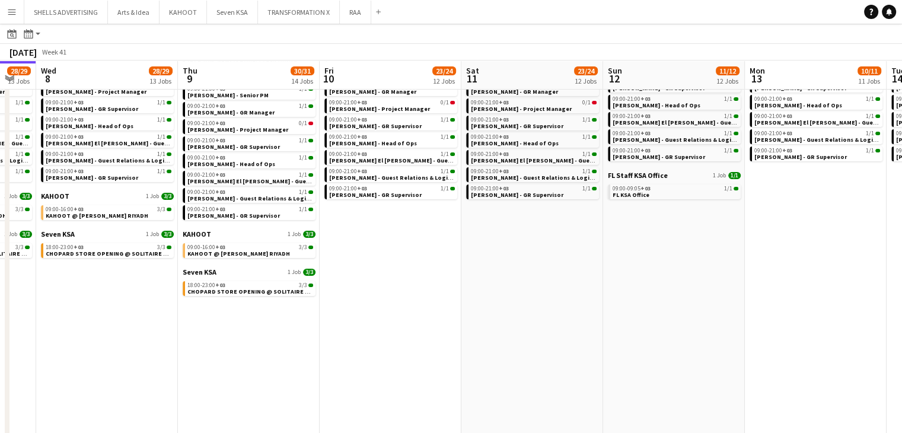
scroll to position [178, 0]
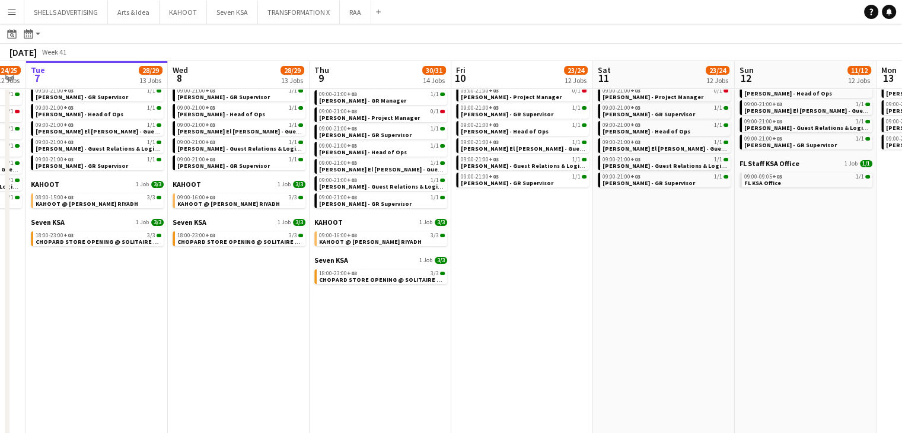
drag, startPoint x: 364, startPoint y: 359, endPoint x: 483, endPoint y: 358, distance: 119.2
click at [496, 362] on app-calendar-viewport "Sun 5 24/25 12 Jobs Mon 6 24/25 12 Jobs Tue 7 28/29 13 Jobs Wed 8 28/29 13 Jobs…" at bounding box center [451, 281] width 902 height 803
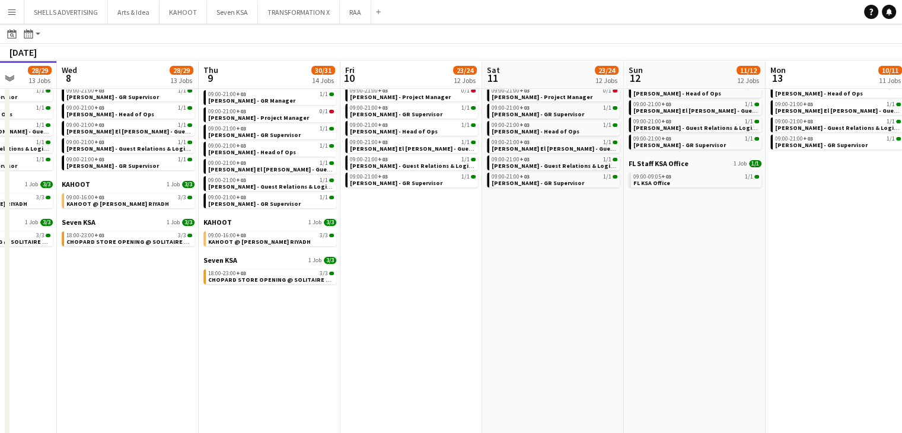
drag, startPoint x: 213, startPoint y: 332, endPoint x: 387, endPoint y: 333, distance: 173.1
click at [387, 333] on app-calendar-viewport "Sun 5 24/25 12 Jobs Mon 6 24/25 12 Jobs Tue 7 28/29 13 Jobs Wed 8 28/29 13 Jobs…" at bounding box center [451, 281] width 902 height 803
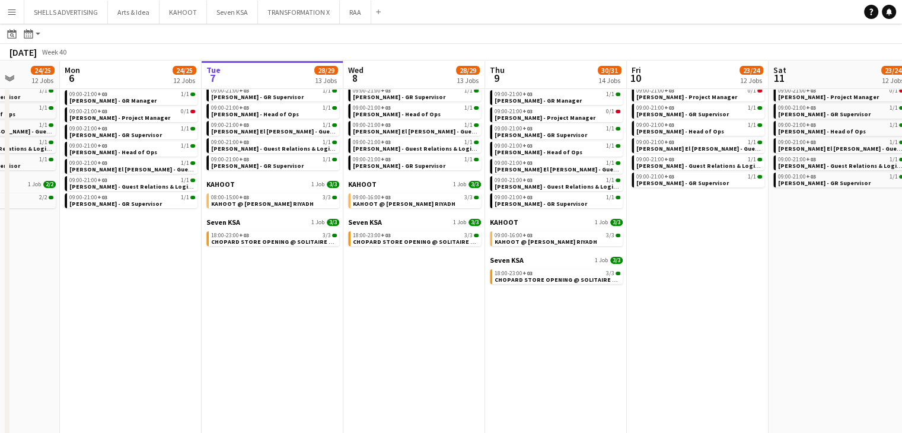
drag, startPoint x: 211, startPoint y: 337, endPoint x: 385, endPoint y: 343, distance: 173.8
click at [395, 347] on app-calendar-viewport "Fri 3 24/24 11 Jobs Sat 4 21/21 10 Jobs Sun 5 24/25 12 Jobs Mon 6 24/25 12 Jobs…" at bounding box center [451, 281] width 902 height 803
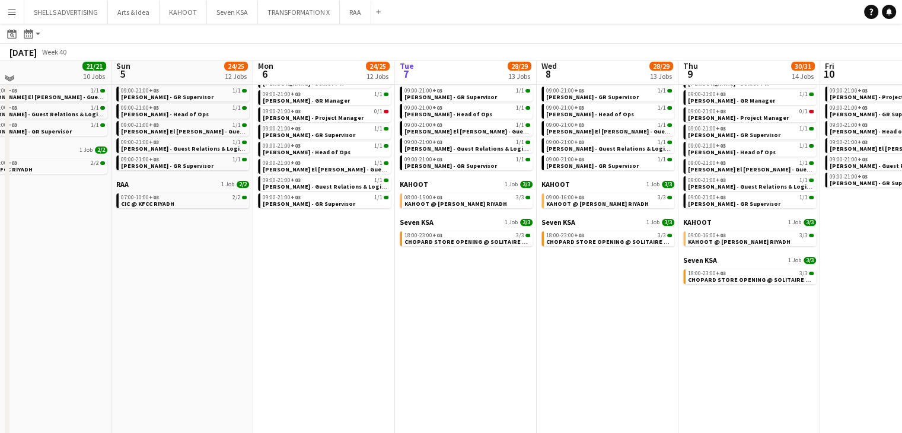
scroll to position [0, 0]
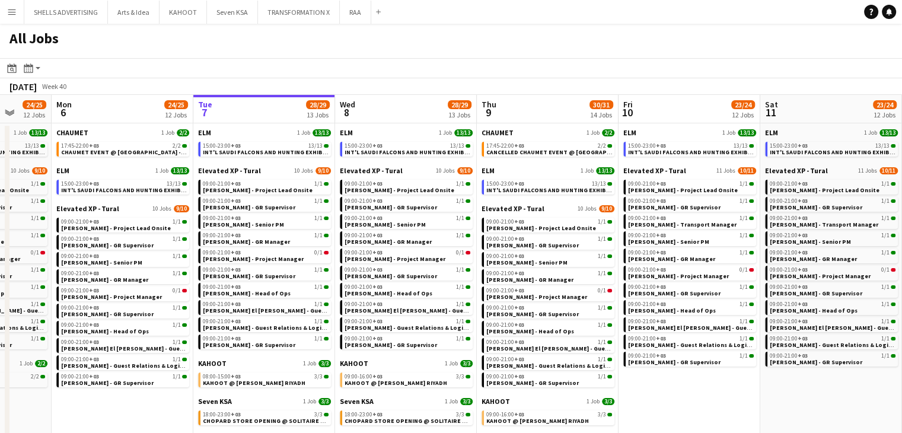
drag, startPoint x: 874, startPoint y: 380, endPoint x: 672, endPoint y: 354, distance: 203.3
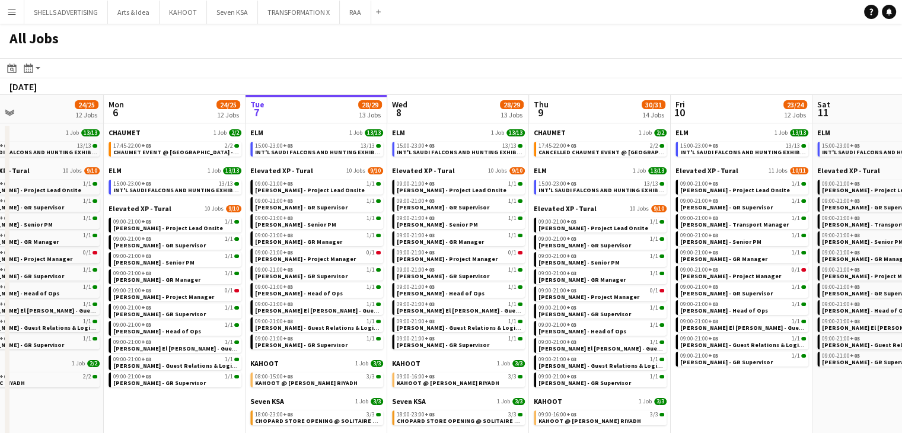
drag, startPoint x: 787, startPoint y: 379, endPoint x: 428, endPoint y: 349, distance: 359.9
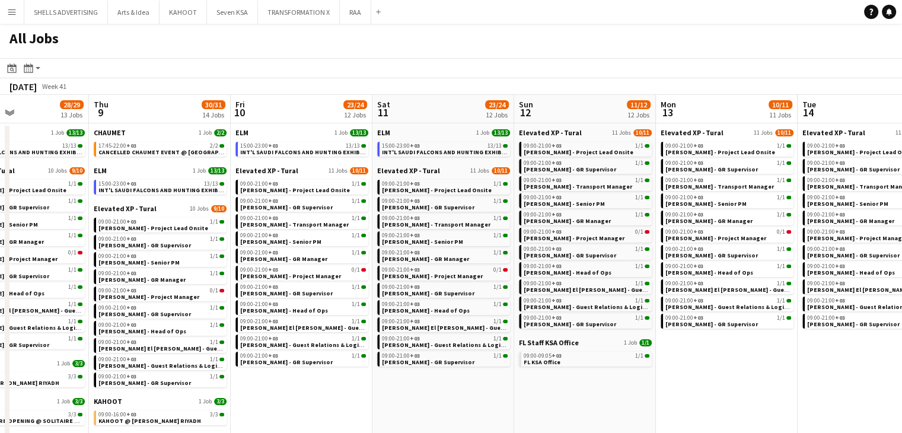
drag, startPoint x: 714, startPoint y: 383, endPoint x: 403, endPoint y: 361, distance: 311.5
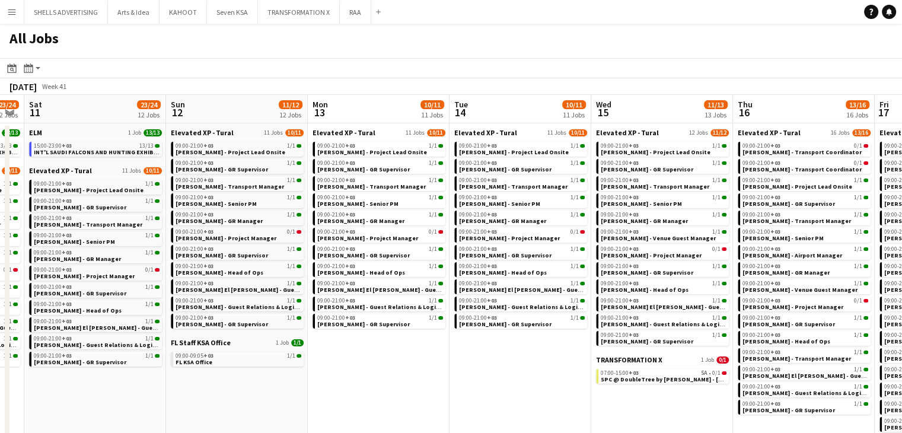
scroll to position [0, 531]
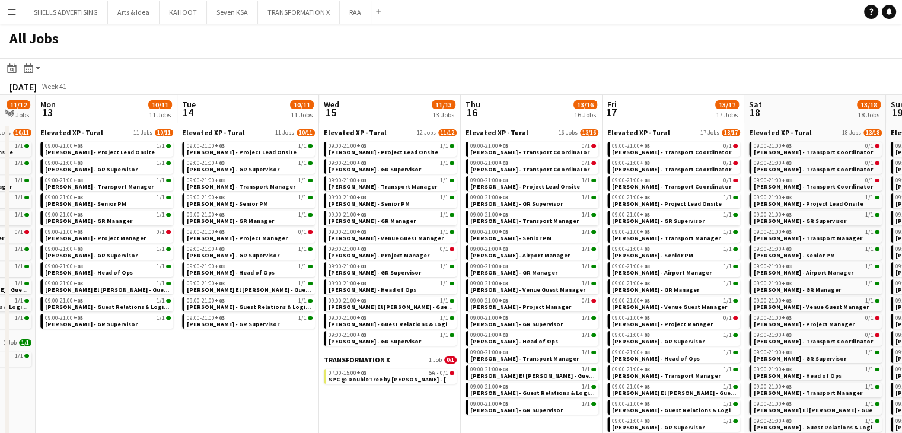
drag, startPoint x: 763, startPoint y: 401, endPoint x: 443, endPoint y: 378, distance: 321.1
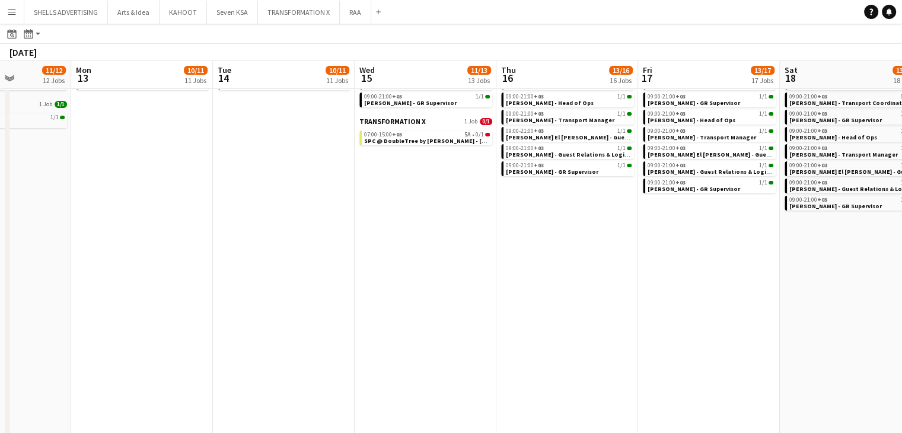
scroll to position [0, 481]
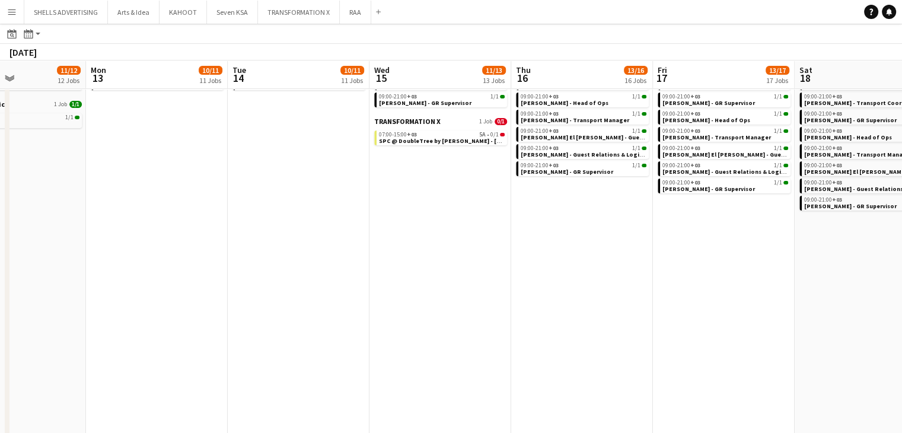
drag, startPoint x: 636, startPoint y: 364, endPoint x: 403, endPoint y: 350, distance: 232.9
click at [403, 350] on app-calendar-viewport "Thu 9 30/31 14 Jobs Fri 10 23/24 12 Jobs Sat 11 23/24 12 Jobs Sun 12 11/12 12 J…" at bounding box center [451, 222] width 902 height 803
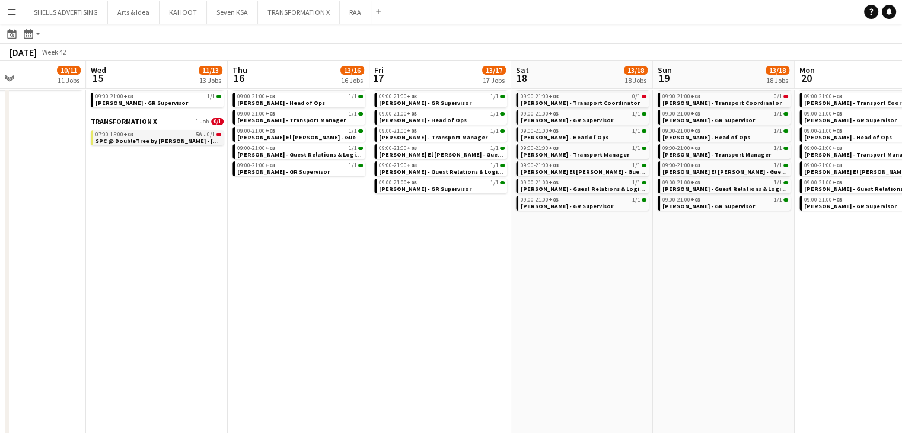
click at [147, 139] on span "SPC @ DoubleTree by HILTON - Riyadh" at bounding box center [182, 141] width 175 height 8
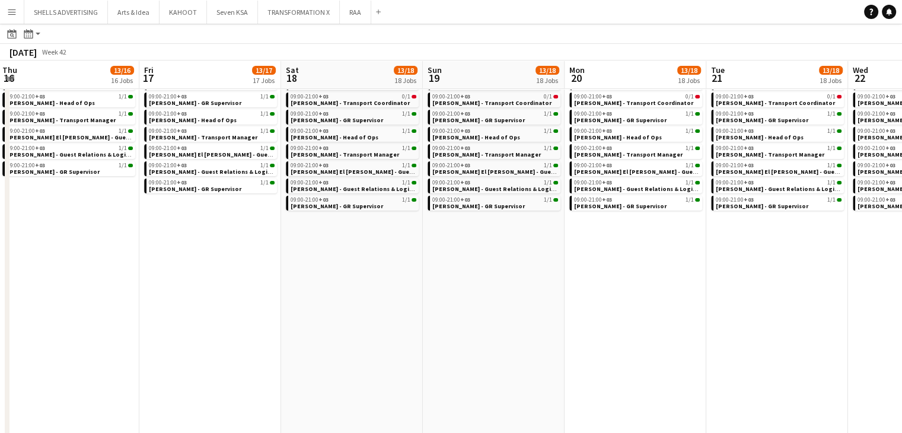
drag, startPoint x: 215, startPoint y: 287, endPoint x: 187, endPoint y: 284, distance: 28.6
click at [183, 283] on app-calendar-viewport "Mon 13 10/11 11 Jobs Tue 14 10/11 11 Jobs Wed 15 11/13 13 Jobs Thu 16 13/16 16 …" at bounding box center [451, 222] width 902 height 803
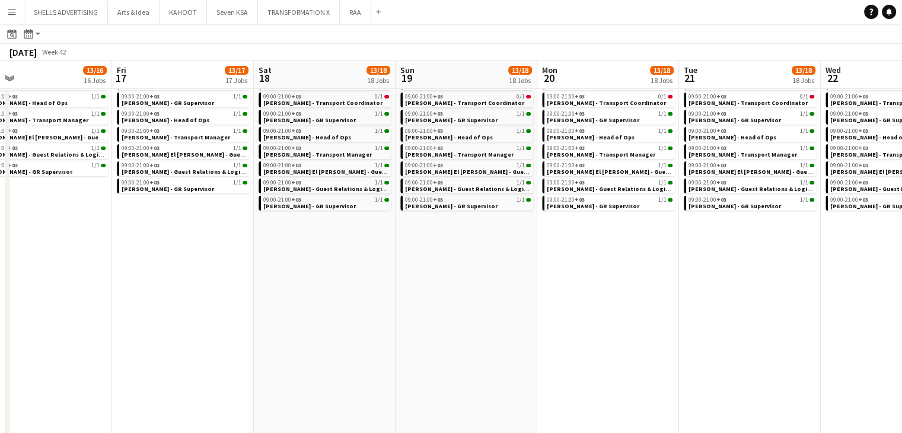
drag, startPoint x: 477, startPoint y: 331, endPoint x: 157, endPoint y: 284, distance: 323.7
click at [157, 284] on app-calendar-viewport "Mon 13 10/11 11 Jobs Tue 14 10/11 11 Jobs Wed 15 11/13 13 Jobs Thu 16 13/16 16 …" at bounding box center [451, 222] width 902 height 803
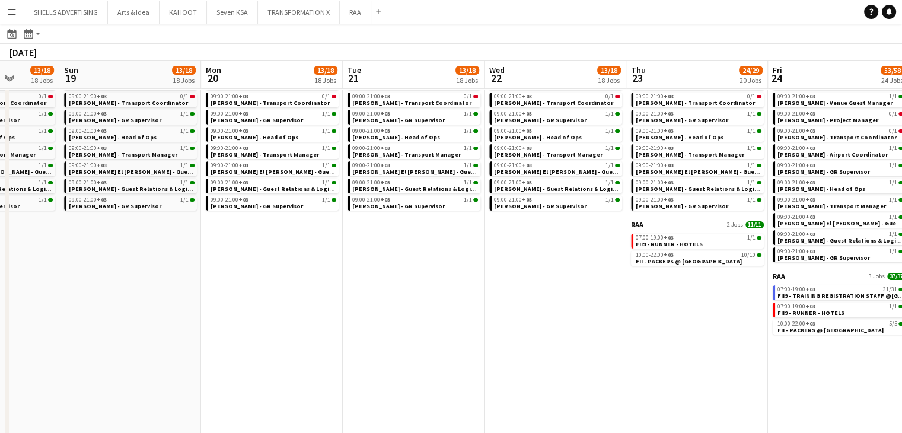
drag, startPoint x: 645, startPoint y: 355, endPoint x: 320, endPoint y: 327, distance: 326.7
click at [320, 327] on app-calendar-viewport "Wed 15 11/13 13 Jobs Thu 16 13/16 16 Jobs Fri 17 13/17 17 Jobs Sat 18 13/18 18 …" at bounding box center [451, 222] width 902 height 803
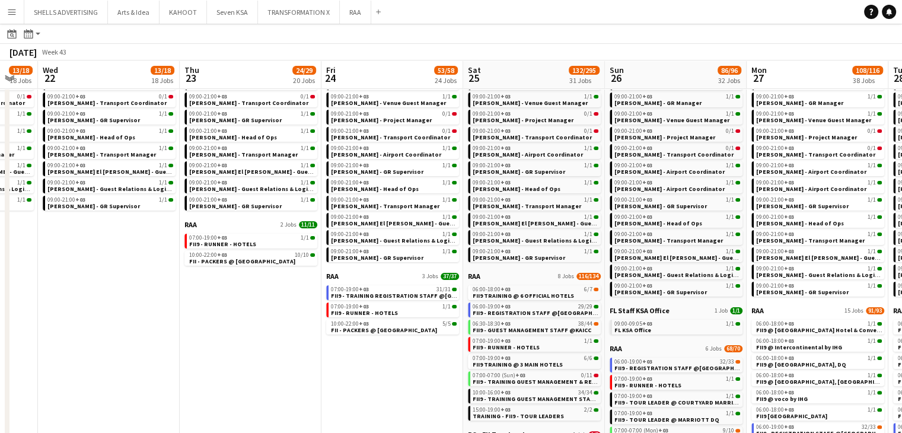
scroll to position [0, 534]
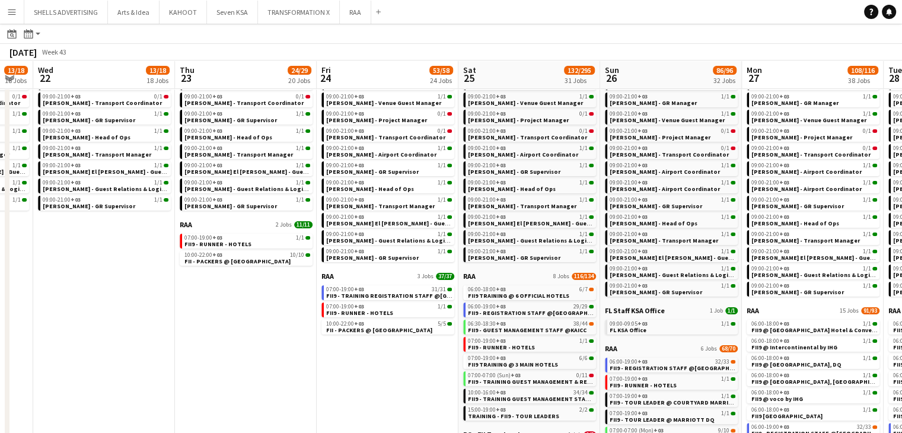
drag, startPoint x: 392, startPoint y: 346, endPoint x: 301, endPoint y: 337, distance: 91.2
click at [301, 337] on app-calendar-viewport "Sat 18 13/18 18 Jobs Sun 19 13/18 18 Jobs Mon 20 13/18 18 Jobs Tue 21 13/18 18 …" at bounding box center [451, 222] width 902 height 803
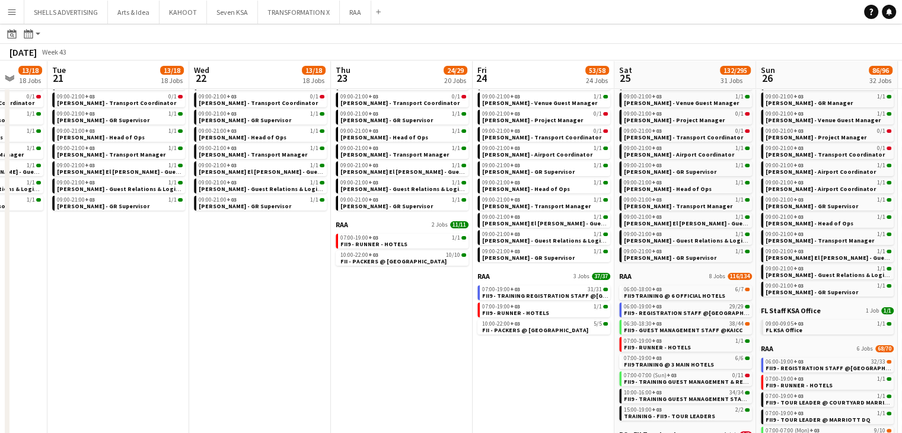
drag, startPoint x: 403, startPoint y: 375, endPoint x: 285, endPoint y: 359, distance: 118.5
click at [285, 359] on app-calendar-viewport "Sat 18 13/18 18 Jobs Sun 19 13/18 18 Jobs Mon 20 13/18 18 Jobs Tue 21 13/18 18 …" at bounding box center [451, 222] width 902 height 803
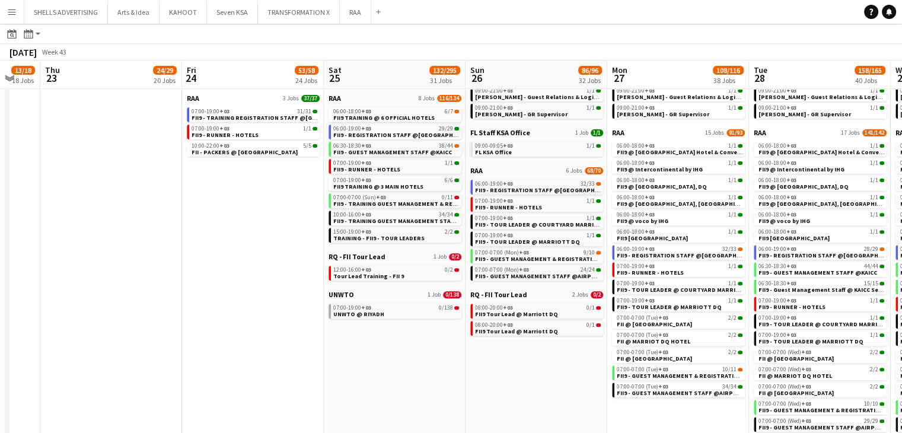
scroll to position [0, 423]
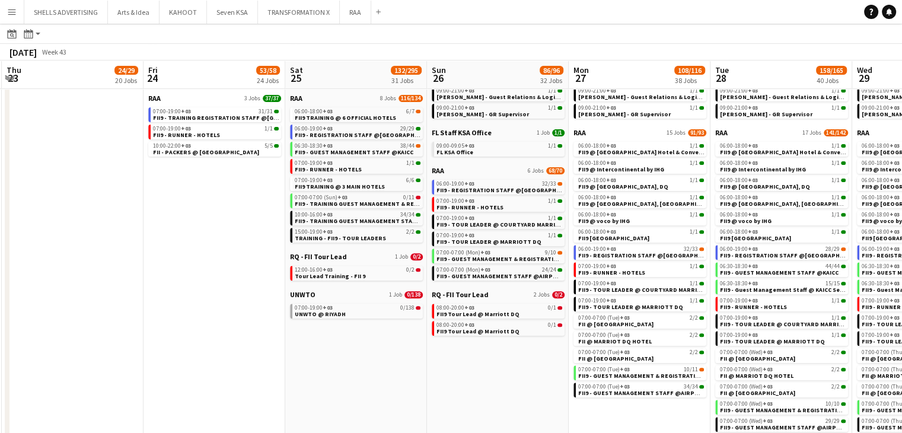
drag, startPoint x: 459, startPoint y: 371, endPoint x: 424, endPoint y: 363, distance: 35.8
click at [424, 363] on app-calendar-viewport "Mon 20 13/18 18 Jobs Tue 21 13/18 18 Jobs Wed 22 13/18 18 Jobs Thu 23 24/29 20 …" at bounding box center [451, 44] width 902 height 803
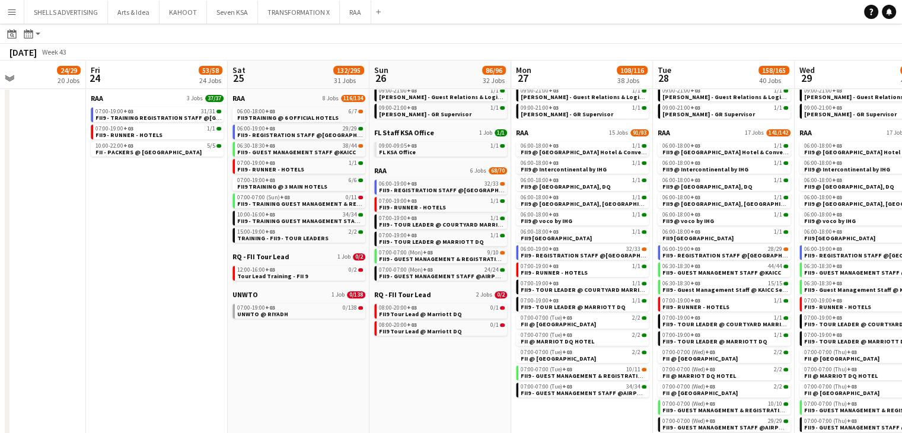
scroll to position [0, 482]
drag, startPoint x: 435, startPoint y: 373, endPoint x: 376, endPoint y: 356, distance: 61.0
click at [376, 356] on app-calendar-viewport "Mon 20 13/18 18 Jobs Tue 21 13/18 18 Jobs Wed 22 13/18 18 Jobs Thu 23 24/29 20 …" at bounding box center [451, 44] width 902 height 803
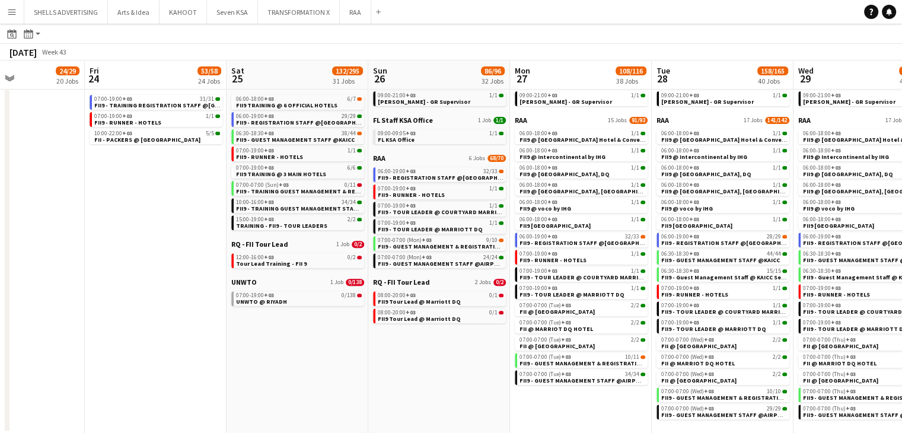
scroll to position [428, 0]
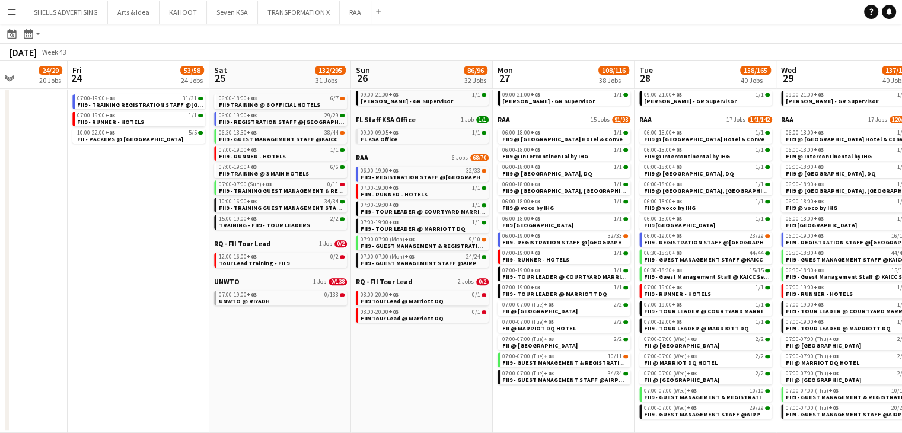
click at [320, 391] on app-calendar-viewport "Mon 20 13/18 18 Jobs Tue 21 13/18 18 Jobs Wed 22 13/18 18 Jobs Thu 23 24/29 20 …" at bounding box center [451, 31] width 902 height 803
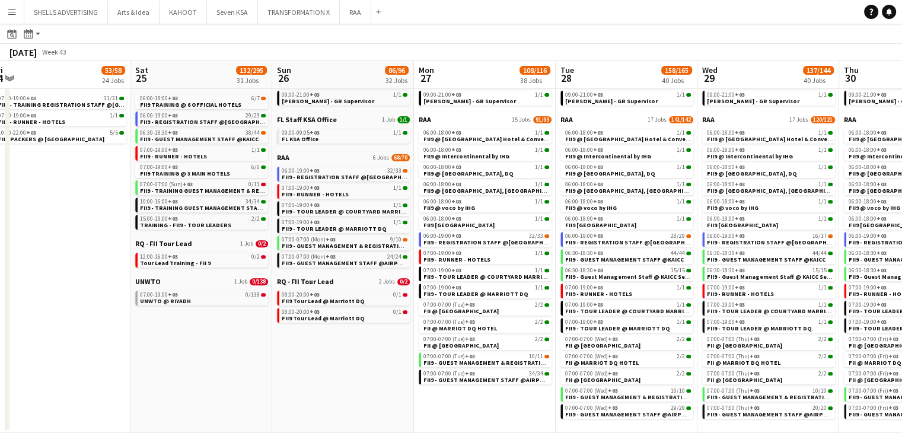
drag, startPoint x: 365, startPoint y: 380, endPoint x: 286, endPoint y: 355, distance: 82.7
click at [286, 355] on app-calendar-viewport "Tue 21 13/18 18 Jobs Wed 22 13/18 18 Jobs Thu 23 24/29 20 Jobs Fri 24 53/58 24 …" at bounding box center [451, 31] width 902 height 803
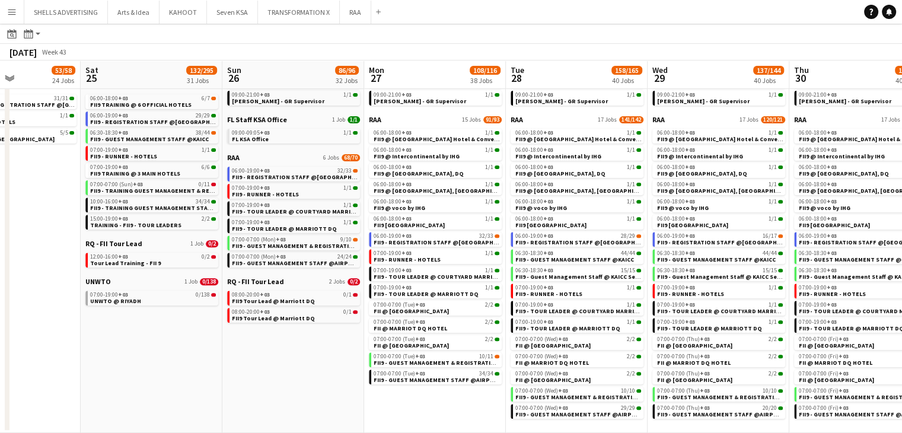
scroll to position [0, 363]
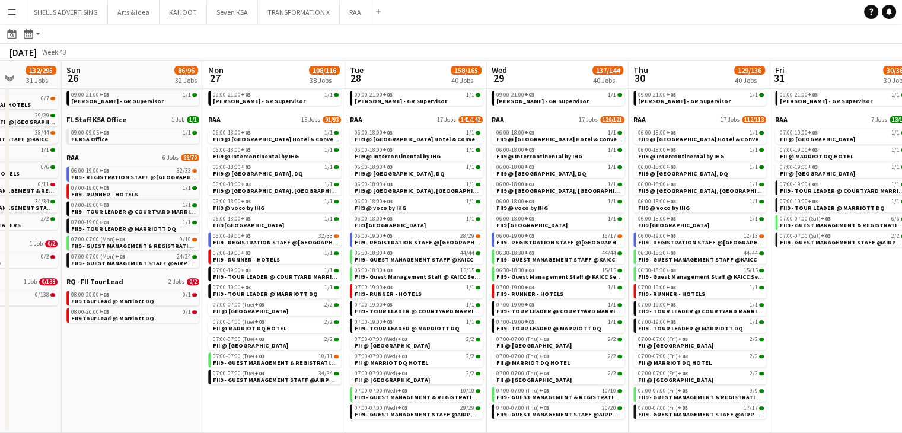
drag, startPoint x: 356, startPoint y: 363, endPoint x: 146, endPoint y: 340, distance: 211.8
click at [146, 340] on app-calendar-viewport "Thu 23 24/29 20 Jobs Fri 24 53/58 24 Jobs Sat 25 132/295 31 Jobs Sun 26 86/96 3…" at bounding box center [451, 31] width 902 height 803
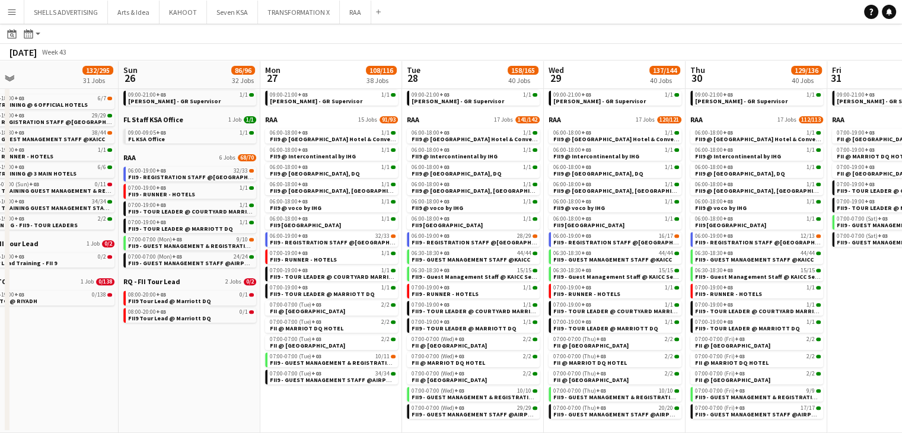
scroll to position [0, 334]
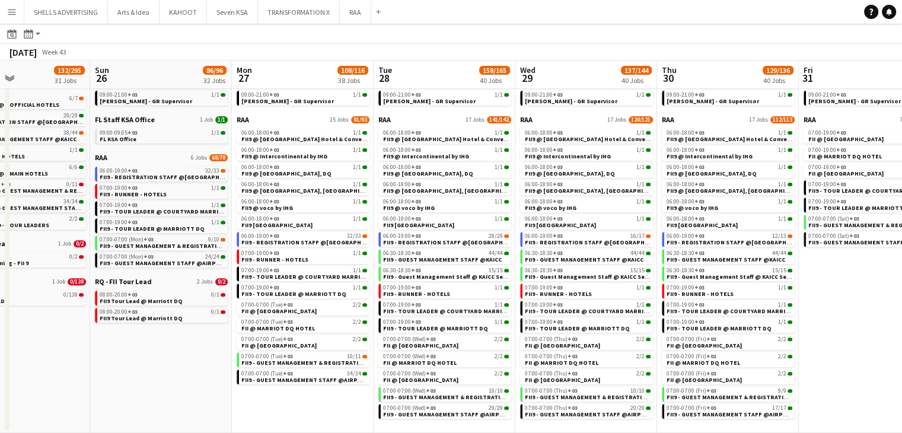
drag, startPoint x: 40, startPoint y: 364, endPoint x: 200, endPoint y: 382, distance: 160.6
click at [199, 382] on app-calendar-viewport "Thu 23 24/29 20 Jobs Fri 24 53/58 24 Jobs Sat 25 132/295 31 Jobs Sun 26 86/96 3…" at bounding box center [451, 31] width 902 height 803
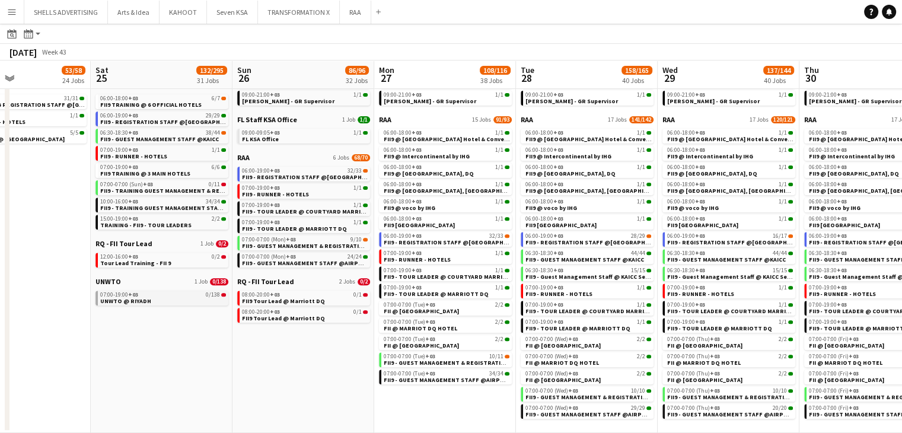
click at [169, 299] on link "07:00-19:00 +03 0/138 UNWTO @ RIYADH" at bounding box center [163, 298] width 126 height 14
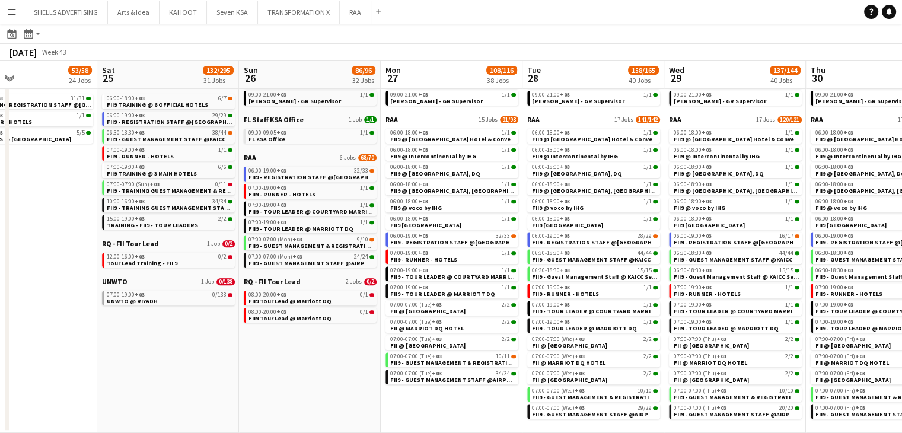
scroll to position [0, 326]
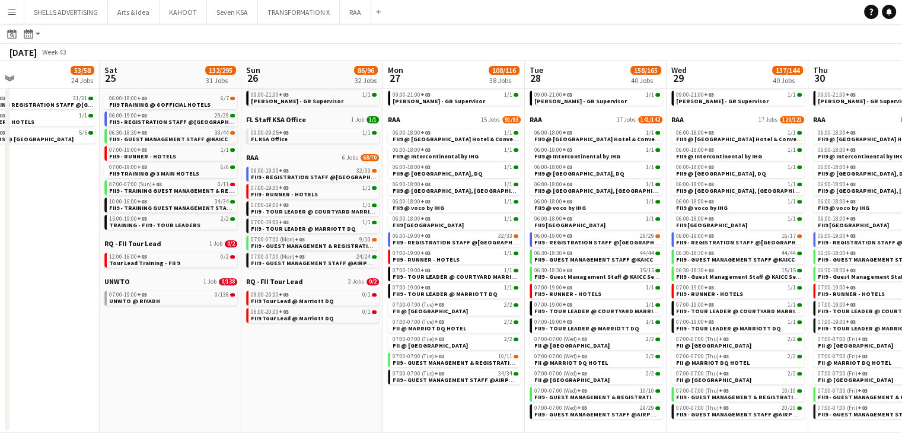
drag, startPoint x: 155, startPoint y: 347, endPoint x: 164, endPoint y: 347, distance: 8.9
click at [164, 347] on app-calendar-viewport "Wed 22 13/18 18 Jobs Thu 23 24/29 20 Jobs Fri 24 53/58 24 Jobs Sat 25 132/295 3…" at bounding box center [451, 31] width 902 height 803
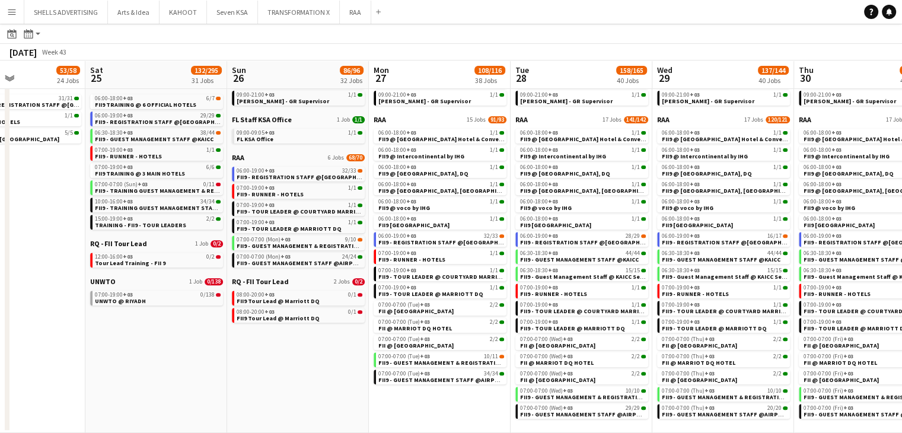
scroll to position [0, 361]
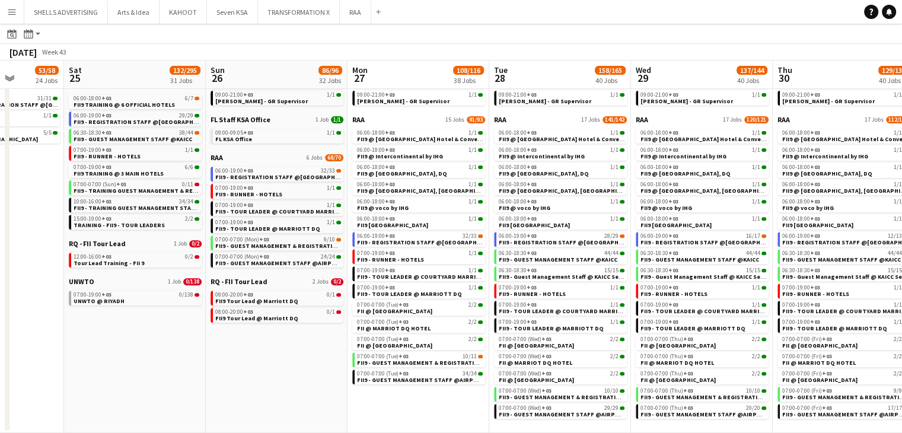
drag, startPoint x: 288, startPoint y: 404, endPoint x: 253, endPoint y: 387, distance: 39.3
click at [253, 387] on app-calendar-viewport "Wed 22 13/18 18 Jobs Thu 23 24/29 20 Jobs Fri 24 53/58 24 Jobs Sat 25 132/295 3…" at bounding box center [451, 31] width 902 height 803
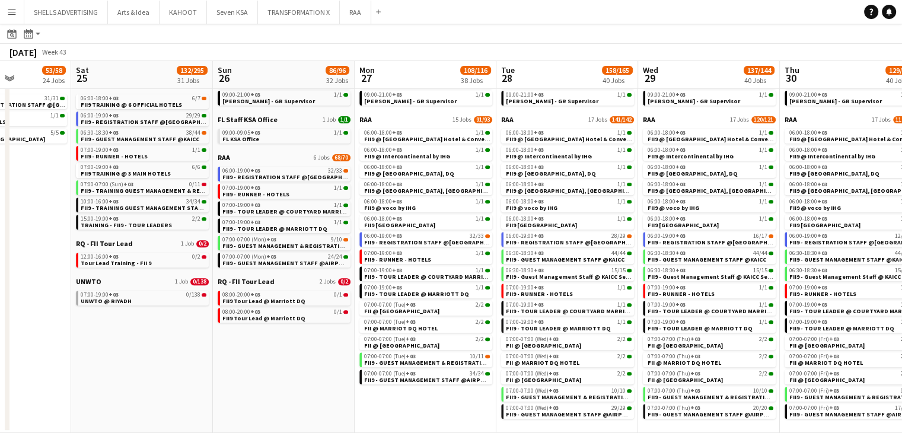
scroll to position [0, 344]
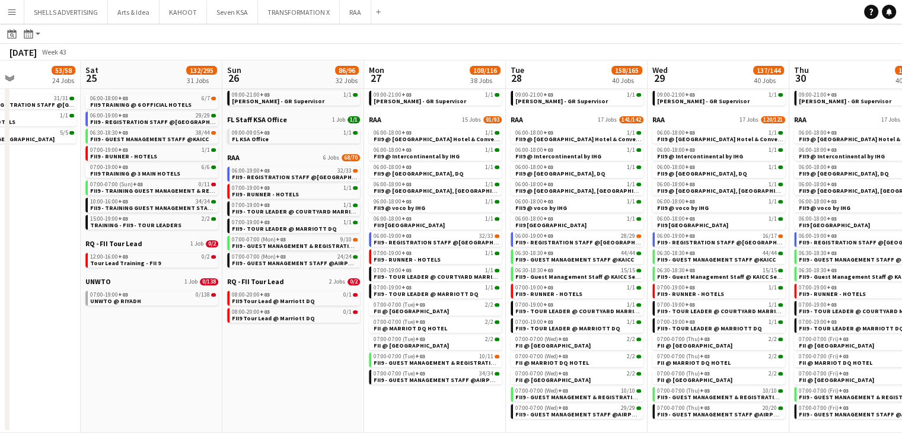
drag, startPoint x: 280, startPoint y: 372, endPoint x: 293, endPoint y: 372, distance: 13.1
click at [296, 373] on app-calendar-viewport "Wed 22 13/18 18 Jobs Thu 23 24/29 20 Jobs Fri 24 53/58 24 Jobs Sat 25 132/295 3…" at bounding box center [451, 31] width 902 height 803
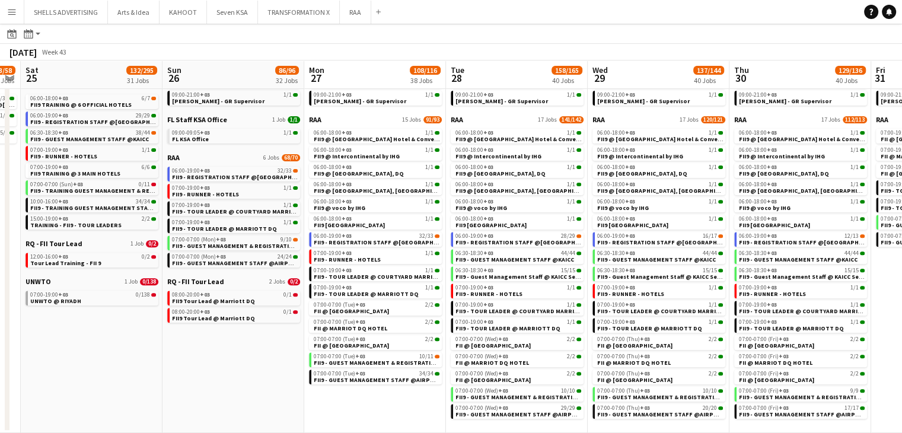
scroll to position [0, 410]
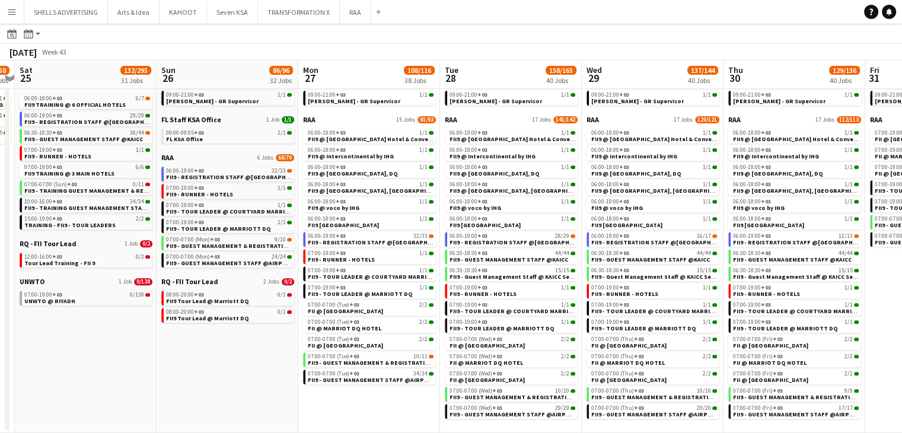
drag, startPoint x: 374, startPoint y: 404, endPoint x: 308, endPoint y: 391, distance: 66.6
click at [308, 391] on app-calendar-viewport "Wed 22 13/18 18 Jobs Thu 23 24/29 20 Jobs Fri 24 53/58 24 Jobs Sat 25 132/295 3…" at bounding box center [451, 31] width 902 height 803
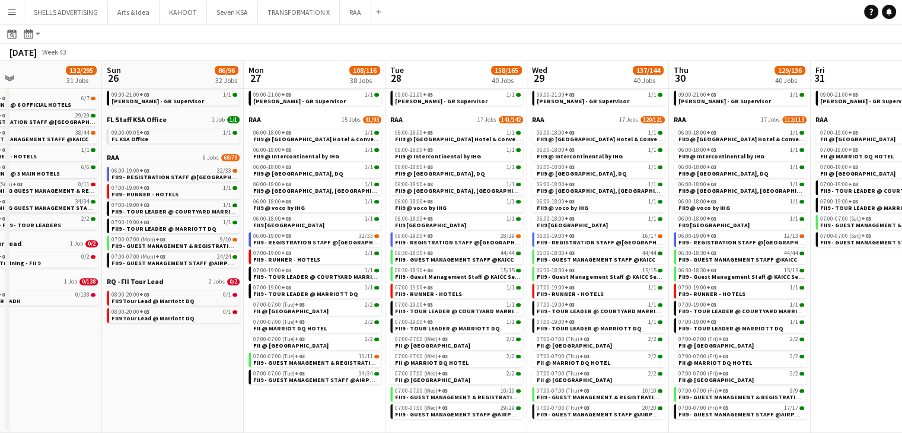
scroll to position [0, 470]
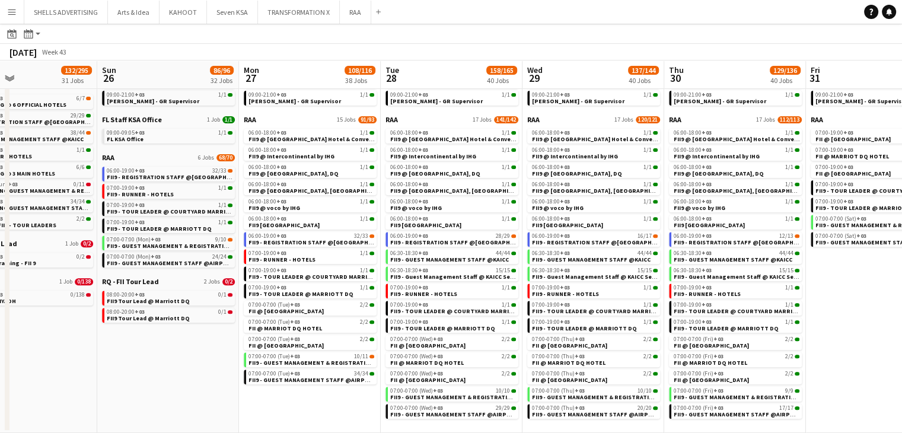
drag, startPoint x: 733, startPoint y: 423, endPoint x: 673, endPoint y: 412, distance: 60.8
click at [673, 412] on app-calendar-viewport "Wed 22 13/18 18 Jobs Thu 23 24/29 20 Jobs Fri 24 53/58 24 Jobs Sat 25 132/295 3…" at bounding box center [451, 31] width 902 height 803
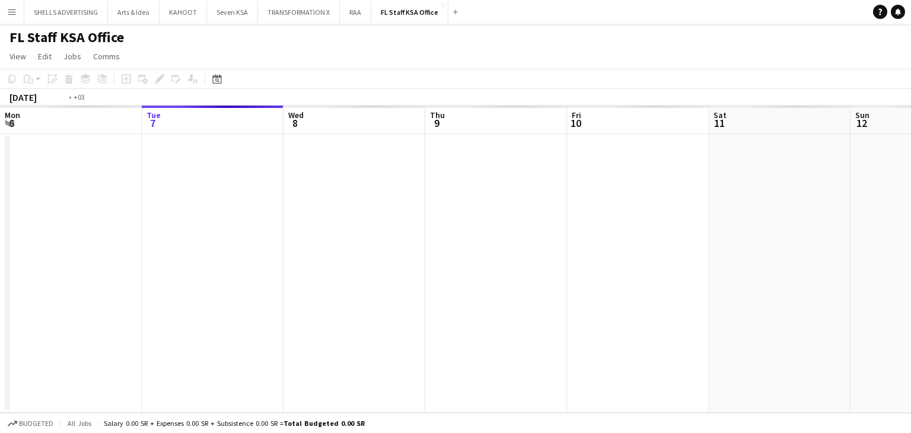
scroll to position [0, 408]
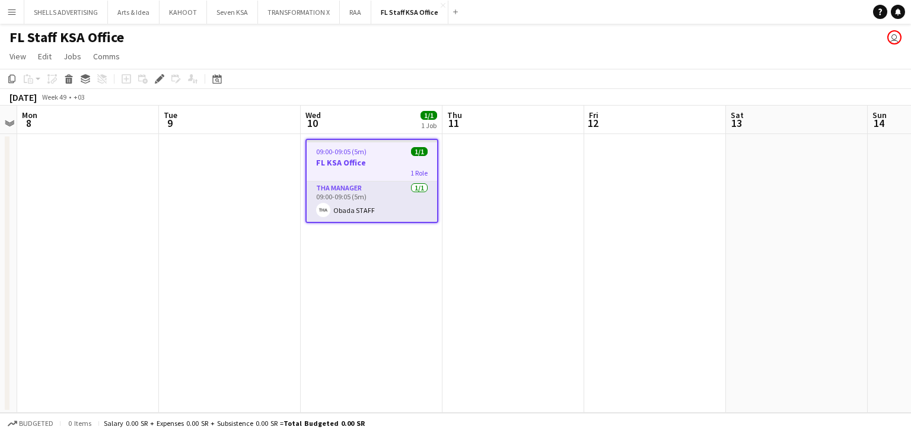
click at [420, 170] on span "1 Role" at bounding box center [418, 172] width 17 height 9
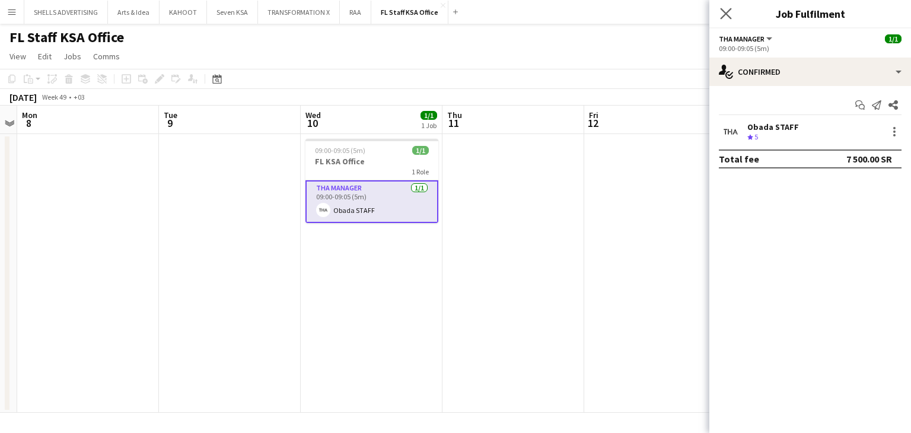
click at [723, 5] on app-icon "Close pop-in" at bounding box center [725, 13] width 17 height 17
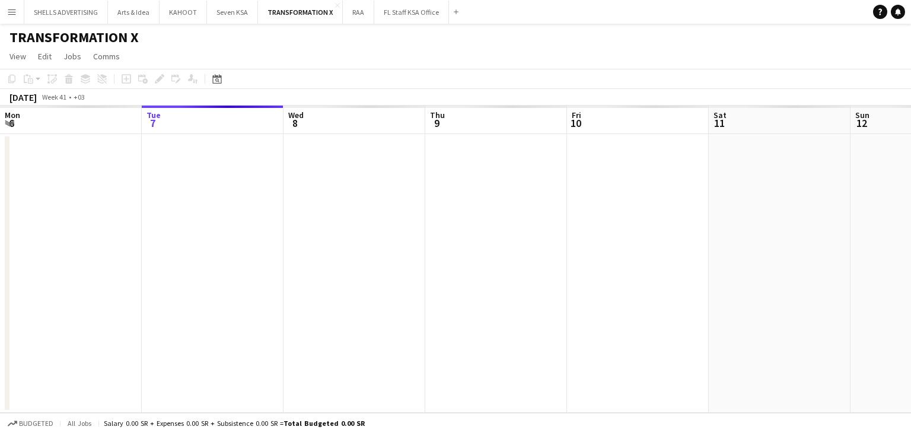
scroll to position [0, 408]
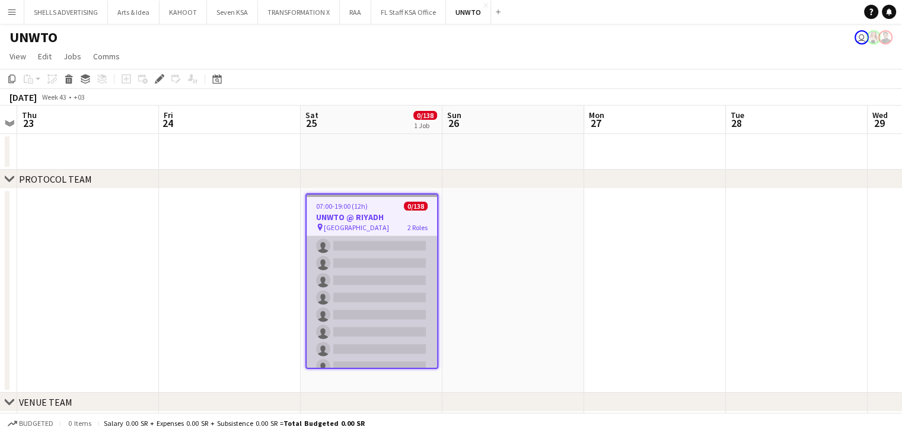
scroll to position [1931, 0]
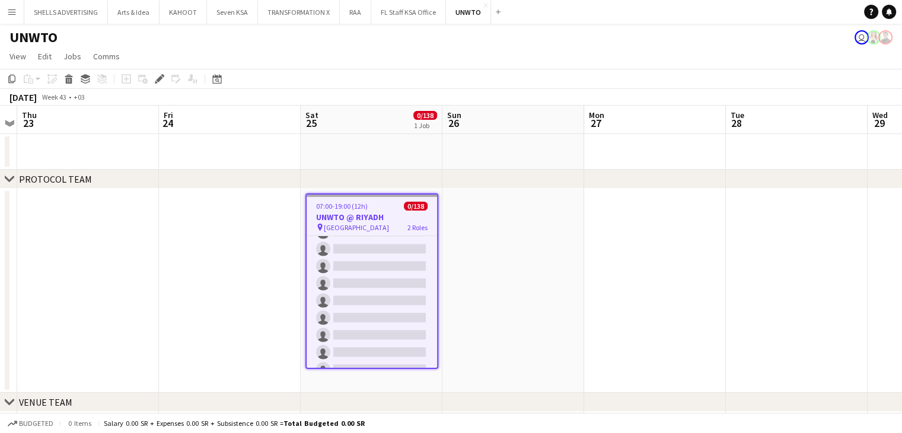
click at [357, 218] on h3 "UNWTO @ RIYADH" at bounding box center [372, 217] width 130 height 11
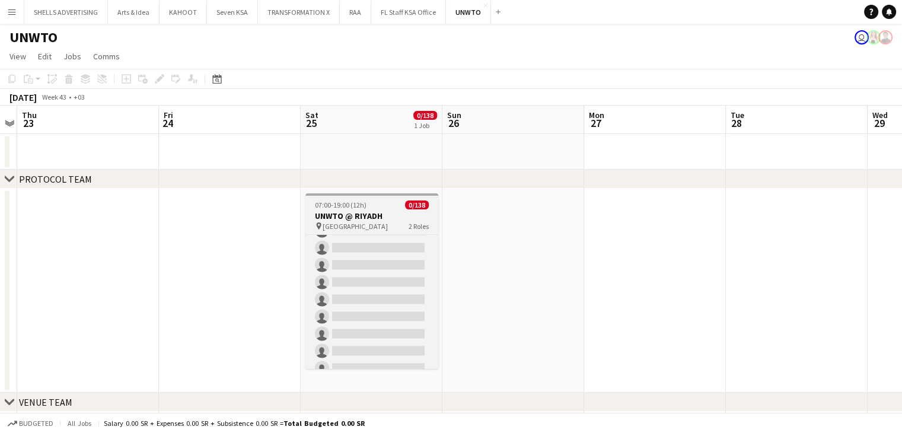
click at [349, 211] on h3 "UNWTO @ RIYADH" at bounding box center [371, 215] width 133 height 11
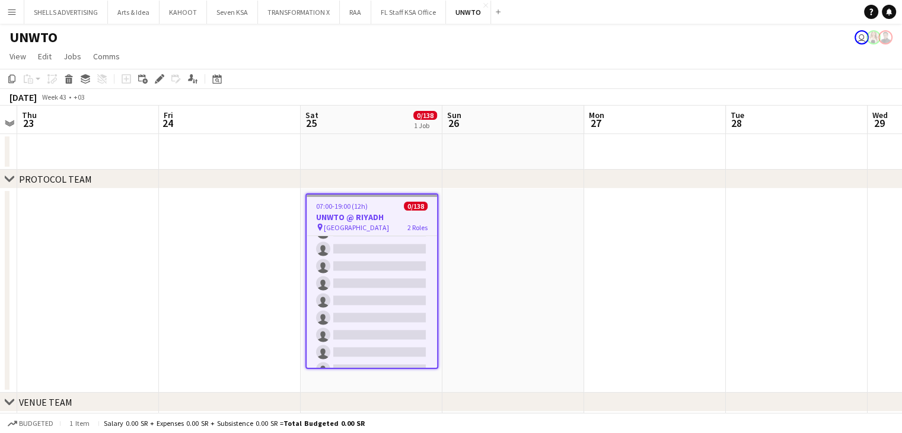
click at [349, 211] on app-job-card "07:00-19:00 (12h) 0/138 UNWTO @ RIYADH pin Riyadh 2 Roles Supervisor 0/8 07:00-…" at bounding box center [371, 281] width 133 height 176
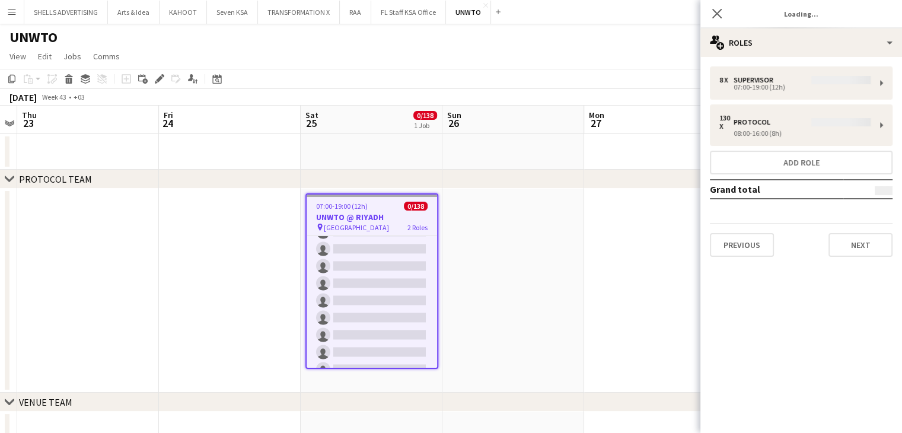
click at [881, 128] on div "8 x Supervisor 07:00-19:00 (12h) 130 x Protocol 08:00-16:00 (8h) Add role Grand…" at bounding box center [801, 161] width 202 height 190
click at [158, 72] on div "Edit" at bounding box center [159, 79] width 14 height 14
